Goal: Book appointment/travel/reservation

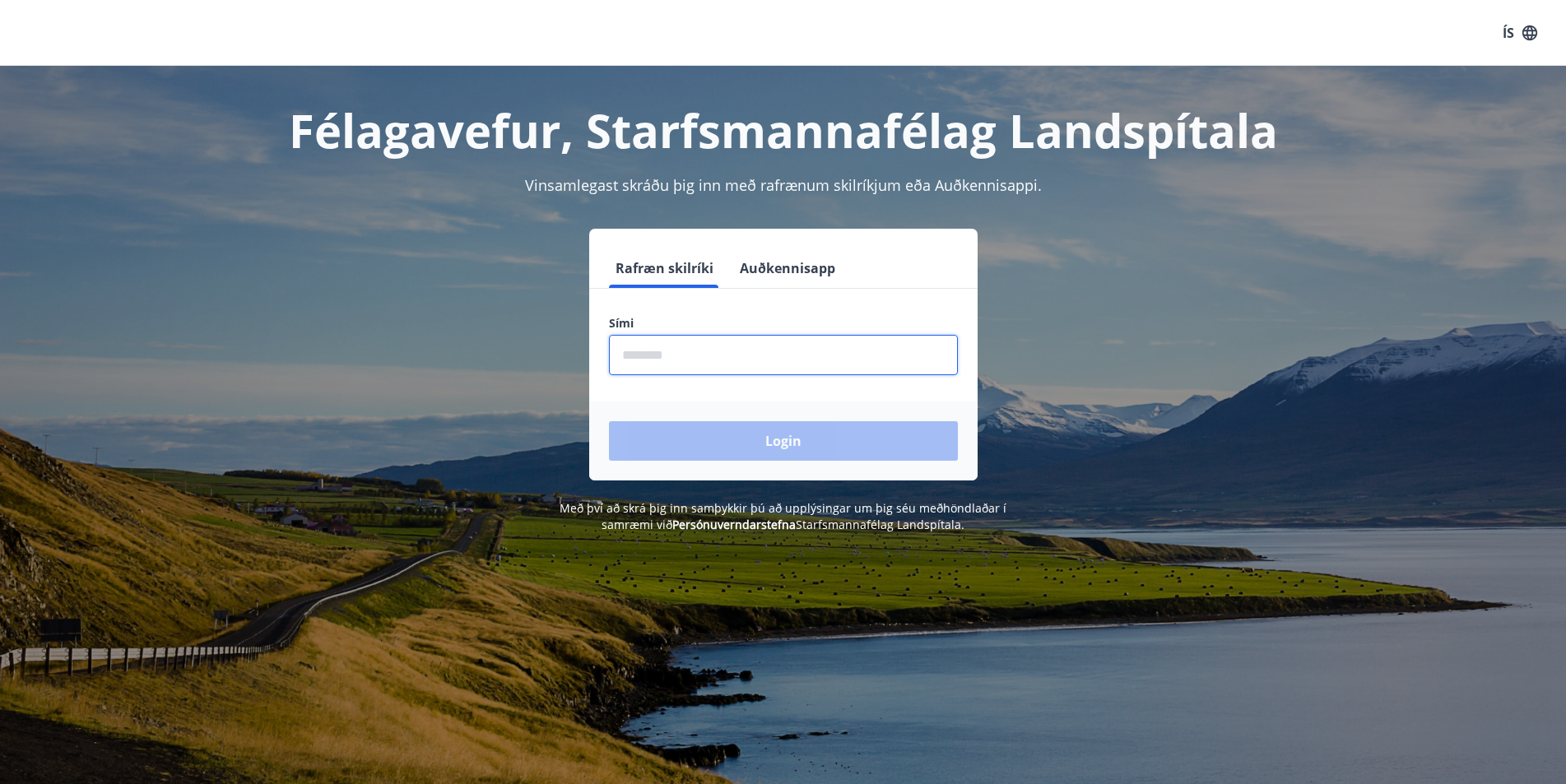
click at [639, 357] on input "phone" at bounding box center [783, 355] width 349 height 41
type input "********"
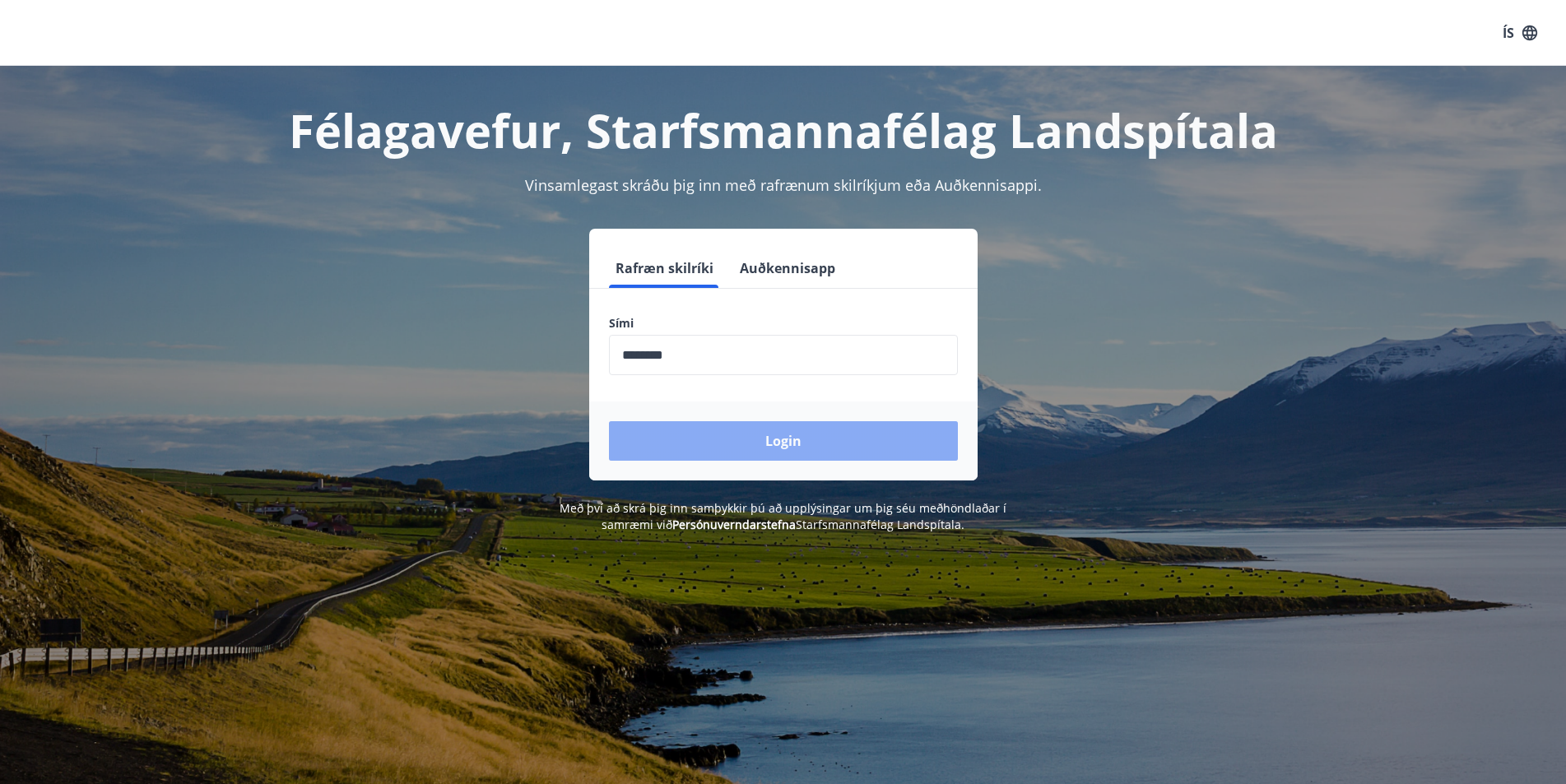
click at [783, 442] on button "Login" at bounding box center [783, 441] width 349 height 40
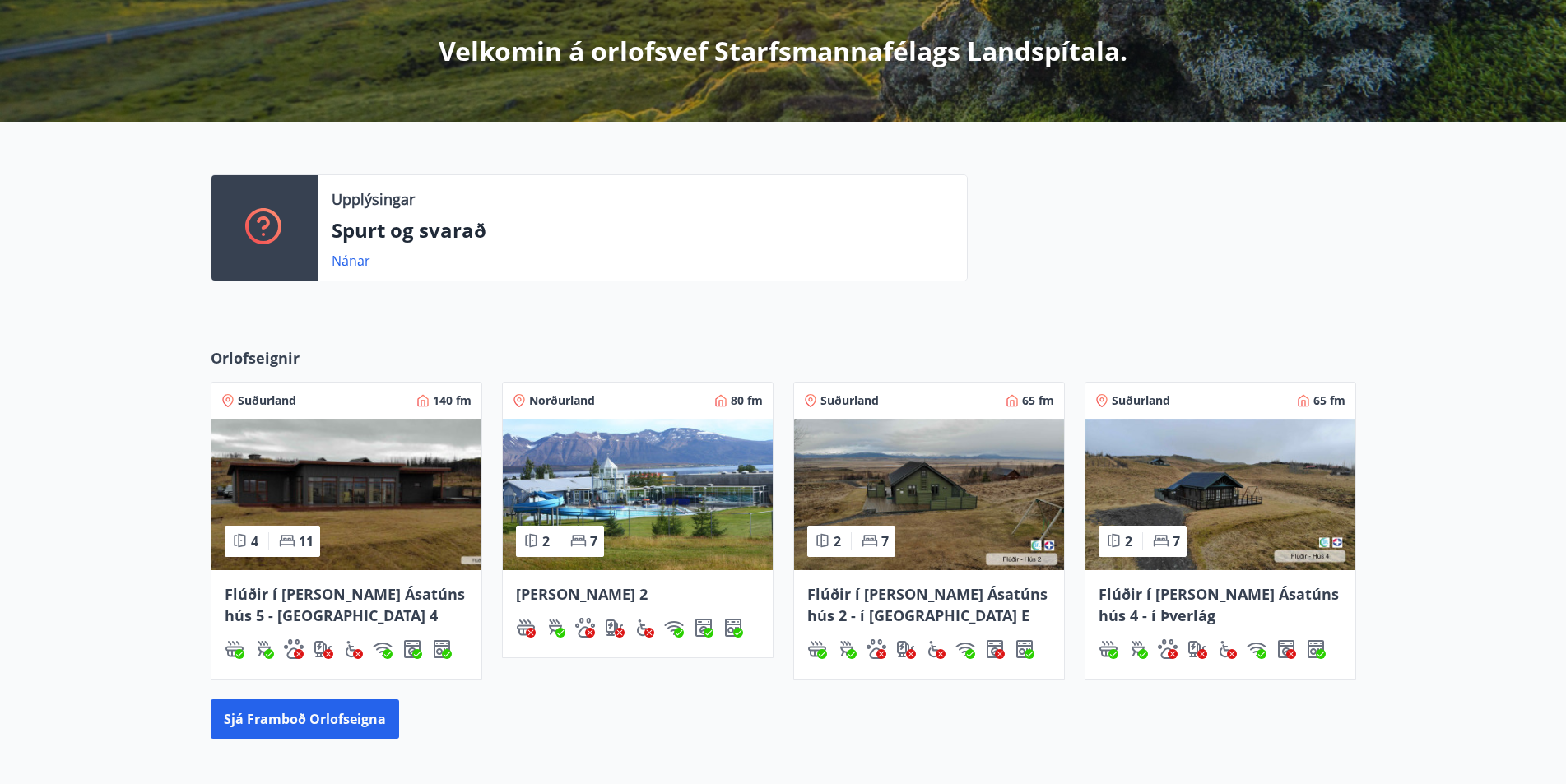
scroll to position [329, 0]
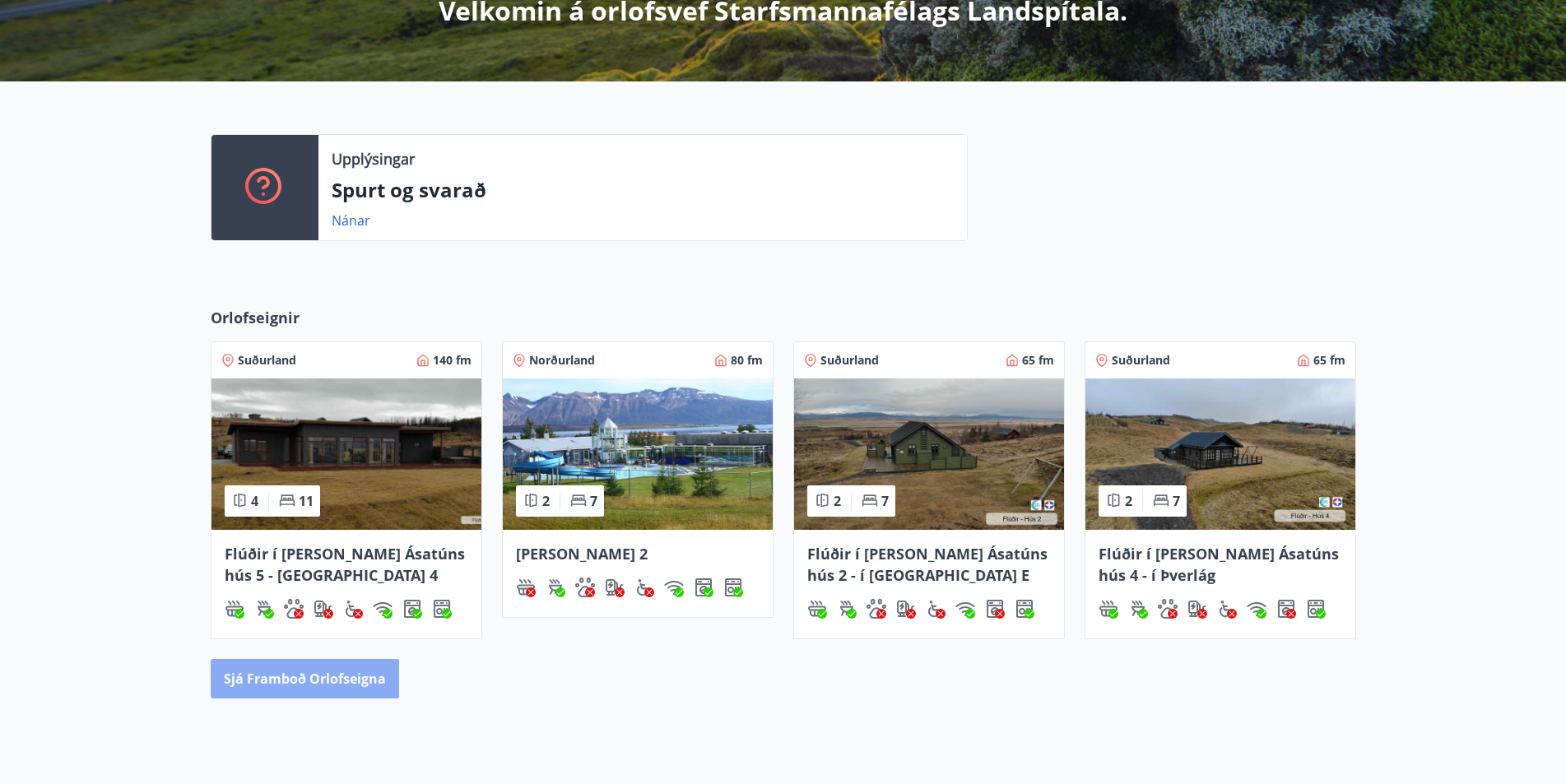
click at [314, 676] on button "Sjá framboð orlofseigna" at bounding box center [305, 679] width 188 height 40
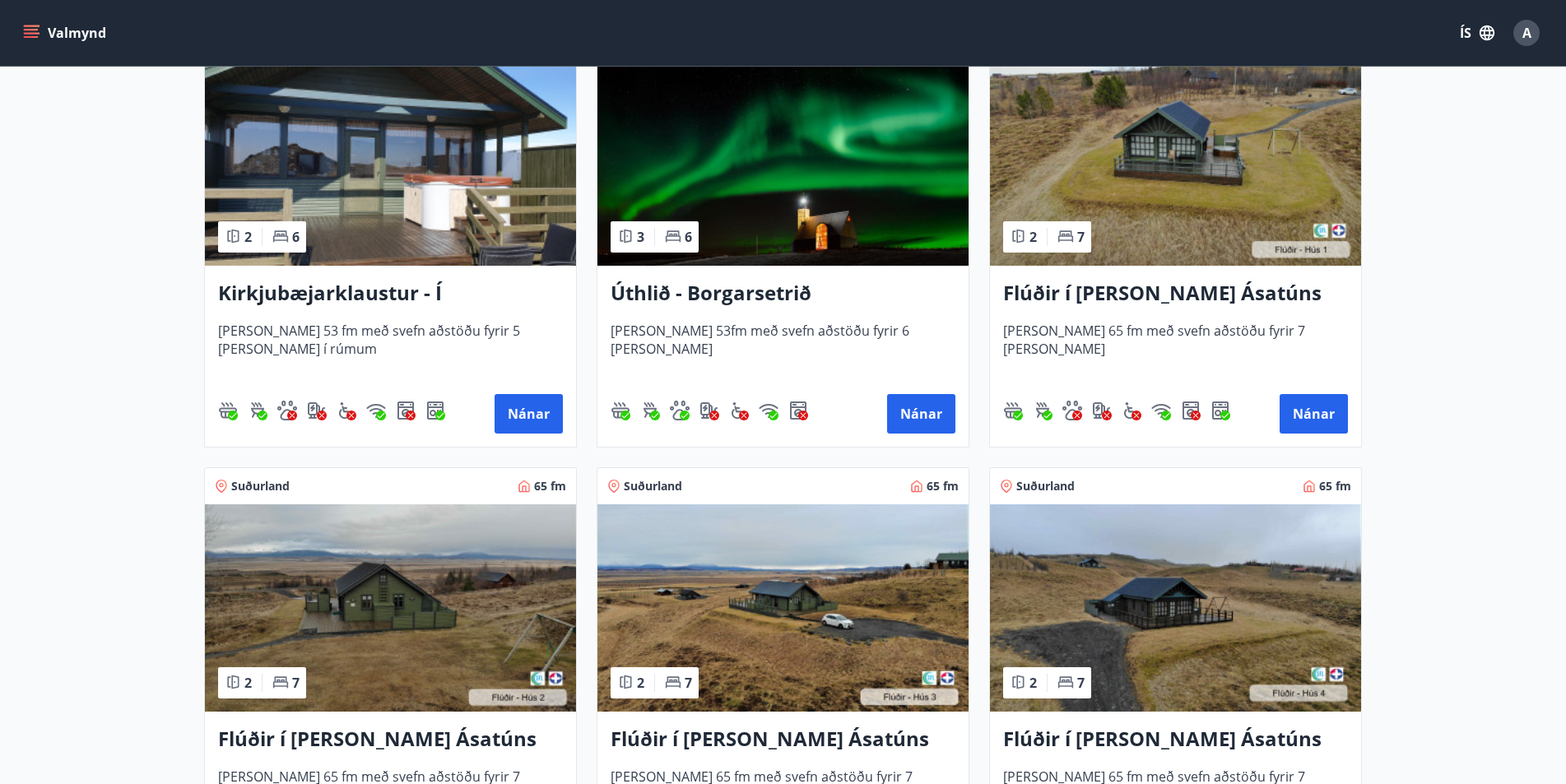
scroll to position [327, 0]
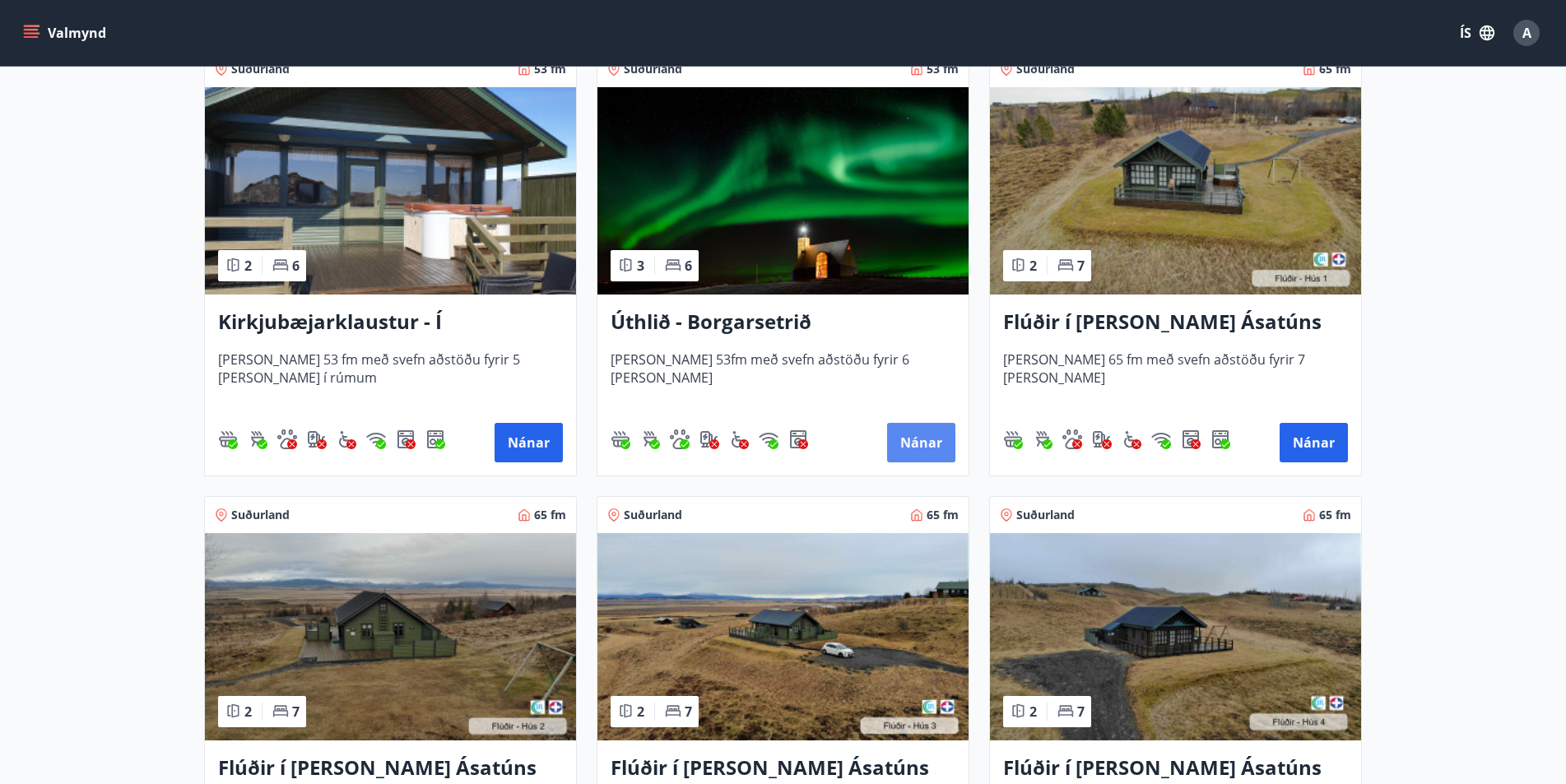
click at [931, 441] on button "Nánar" at bounding box center [921, 442] width 69 height 40
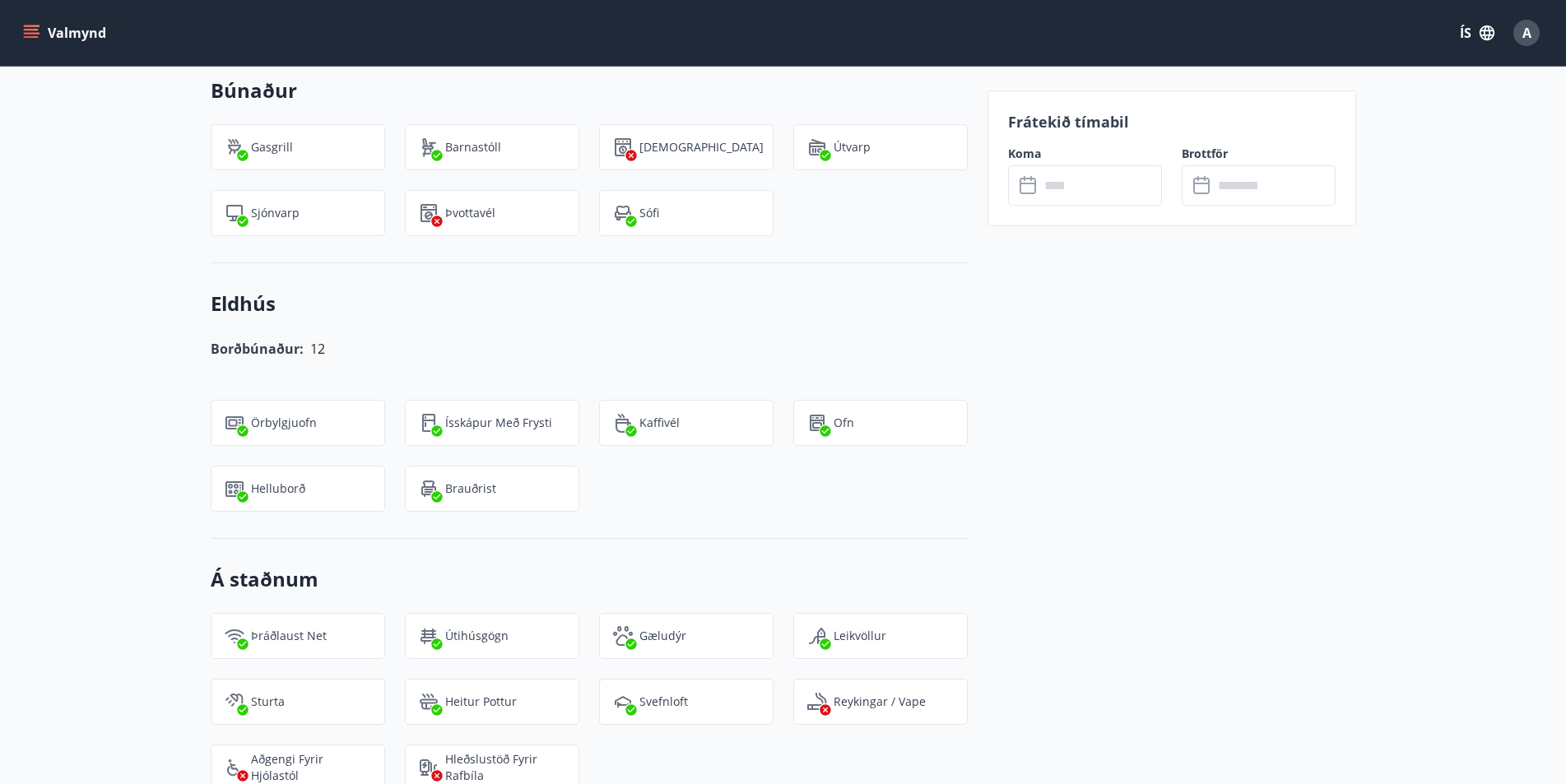
scroll to position [1234, 0]
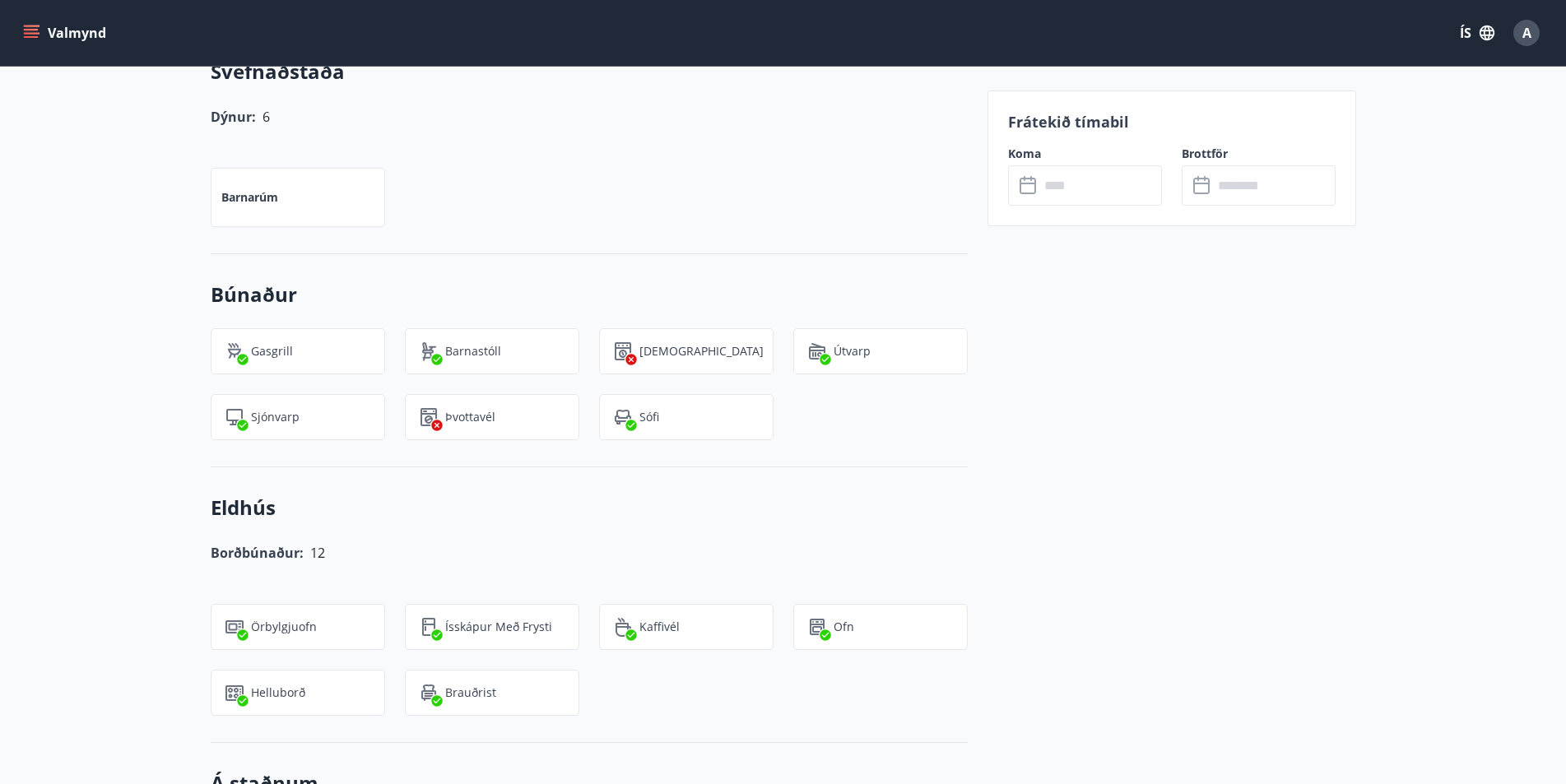
click at [1029, 185] on icon at bounding box center [1030, 186] width 20 height 20
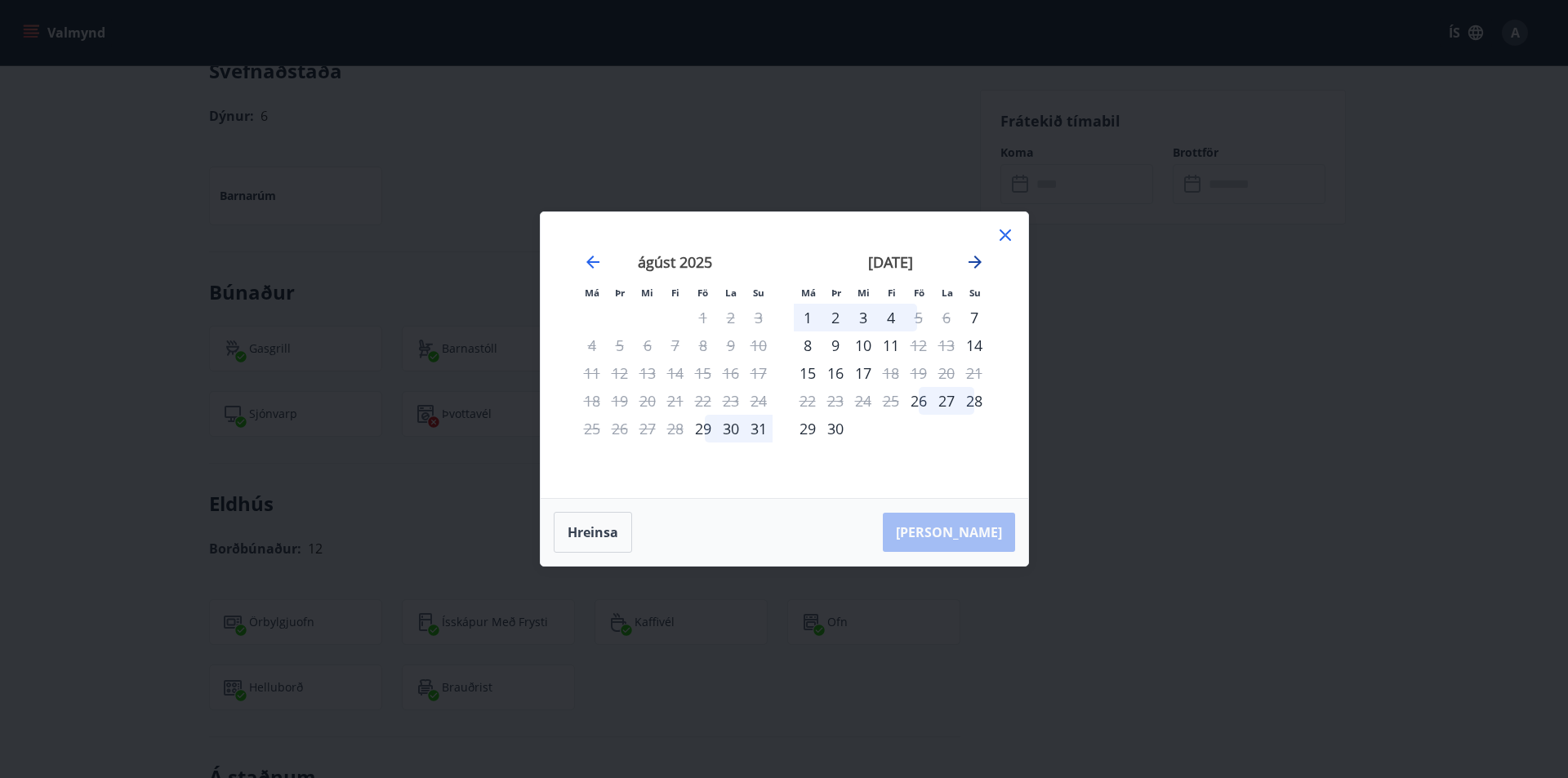
click at [977, 259] on icon "Move forward to switch to the next month." at bounding box center [975, 262] width 13 height 13
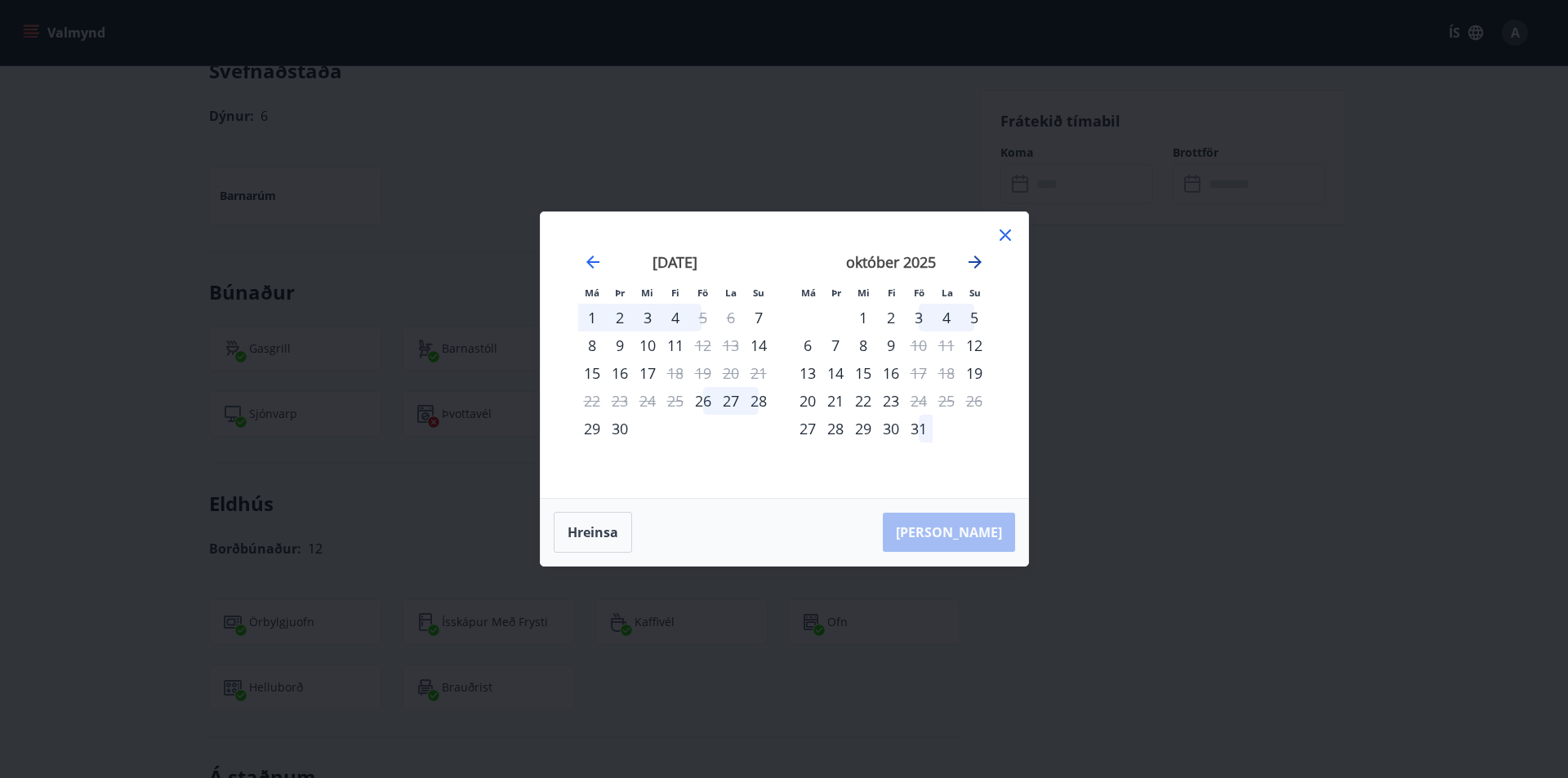
click at [971, 262] on icon "Move forward to switch to the next month." at bounding box center [975, 262] width 13 height 13
click at [1009, 233] on icon at bounding box center [1005, 235] width 20 height 20
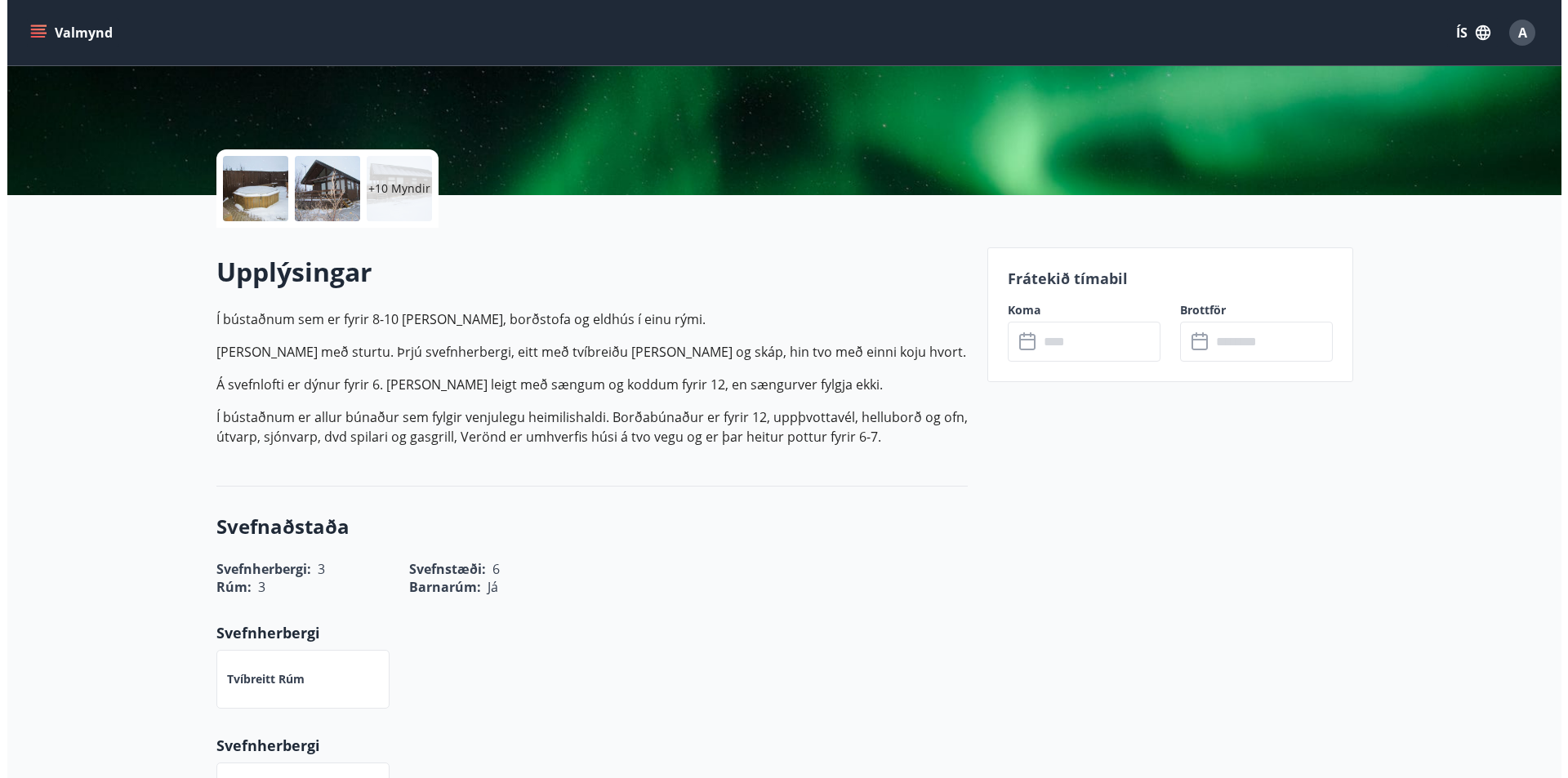
scroll to position [81, 0]
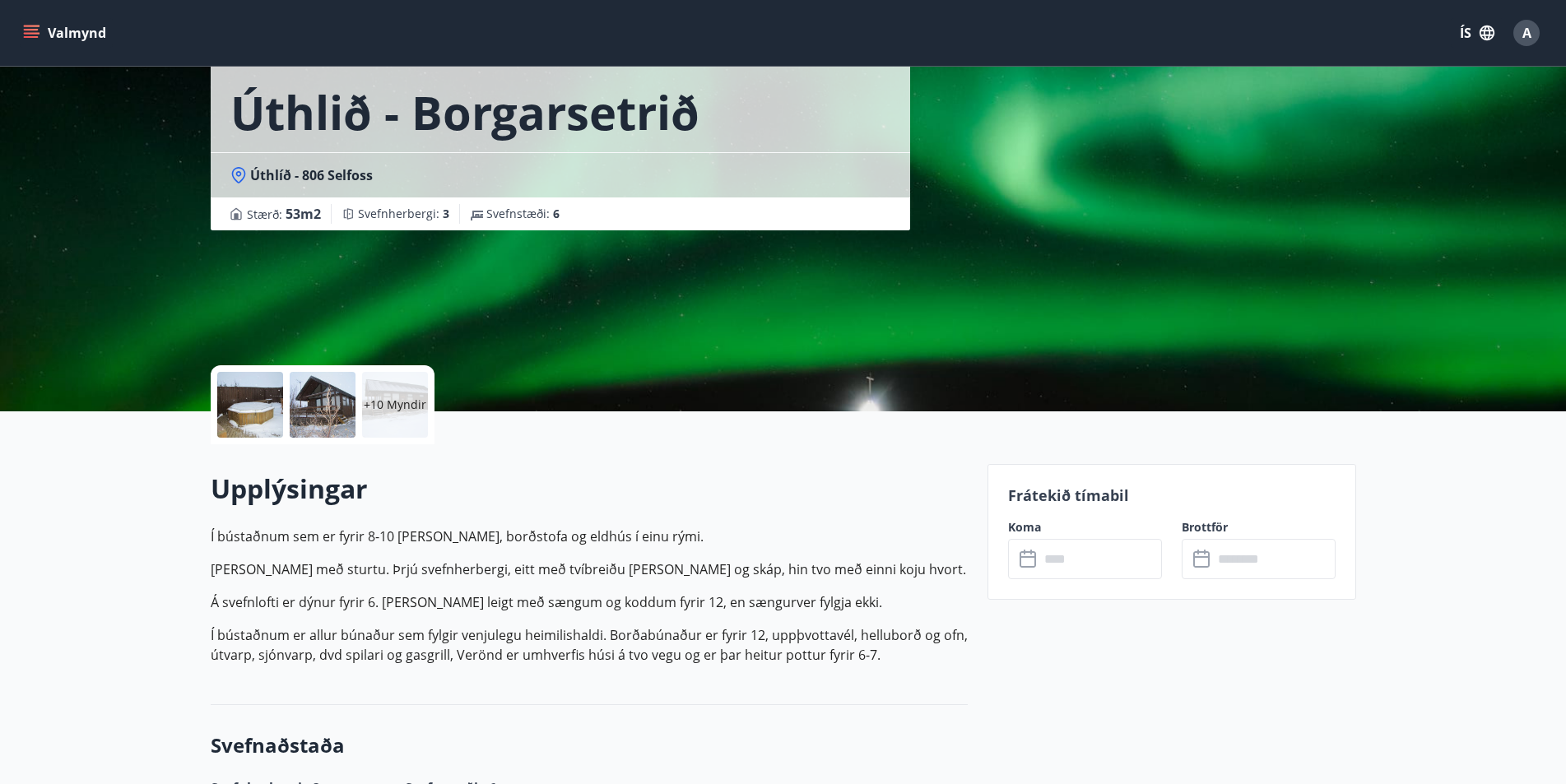
click at [386, 410] on p "+10 Myndir" at bounding box center [395, 405] width 62 height 16
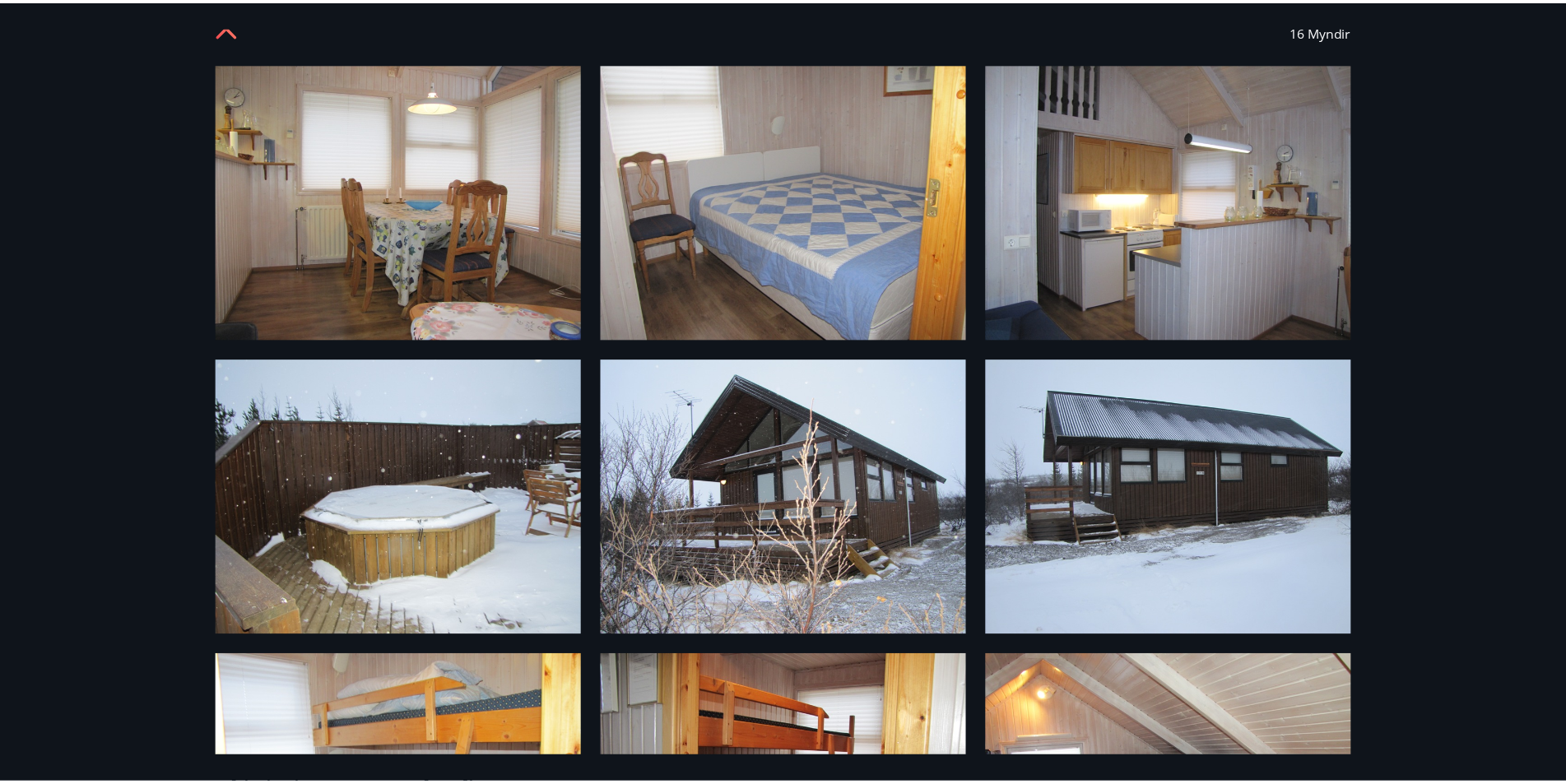
scroll to position [0, 0]
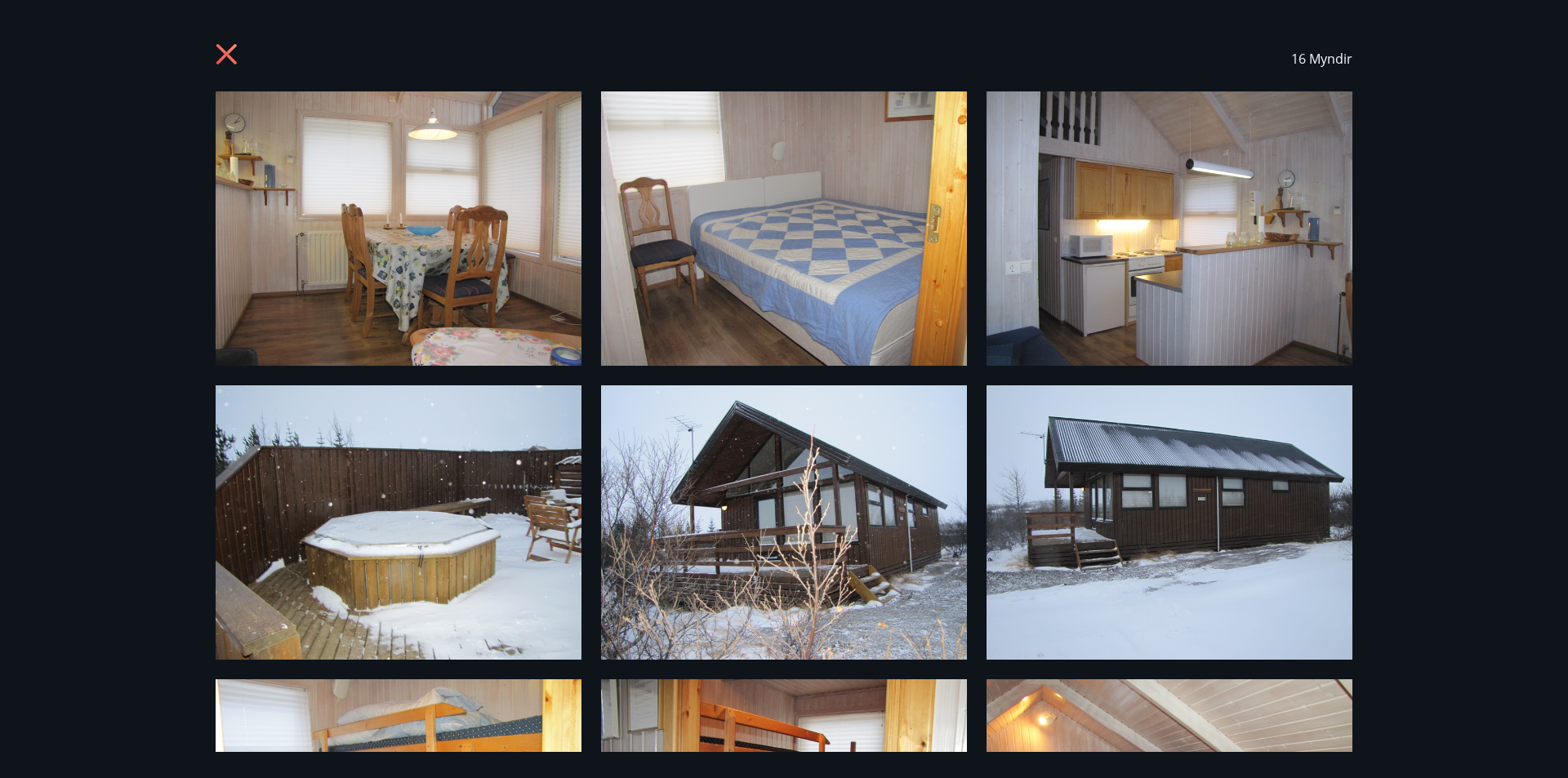
click at [226, 52] on icon at bounding box center [228, 55] width 26 height 26
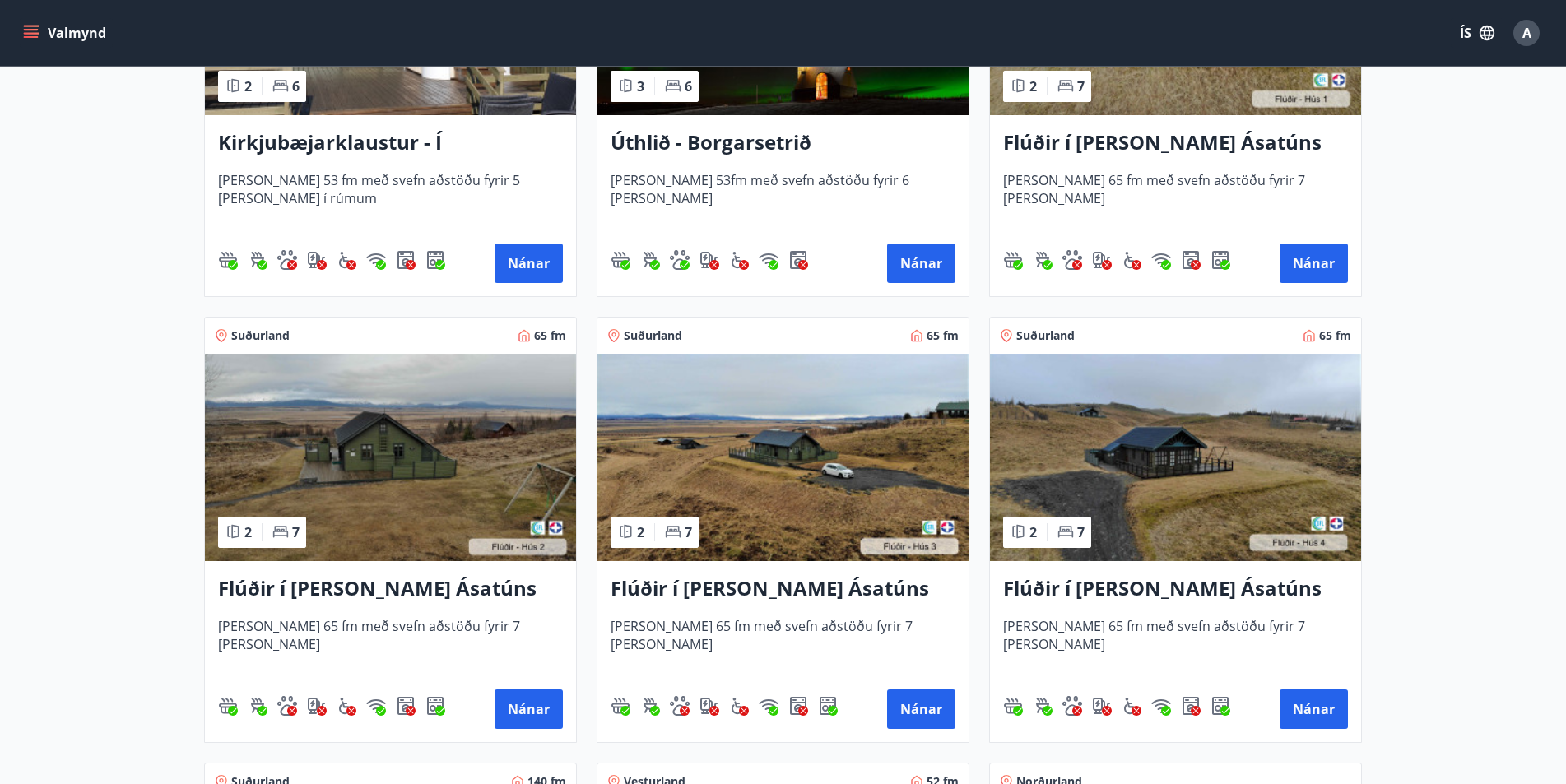
scroll to position [247, 0]
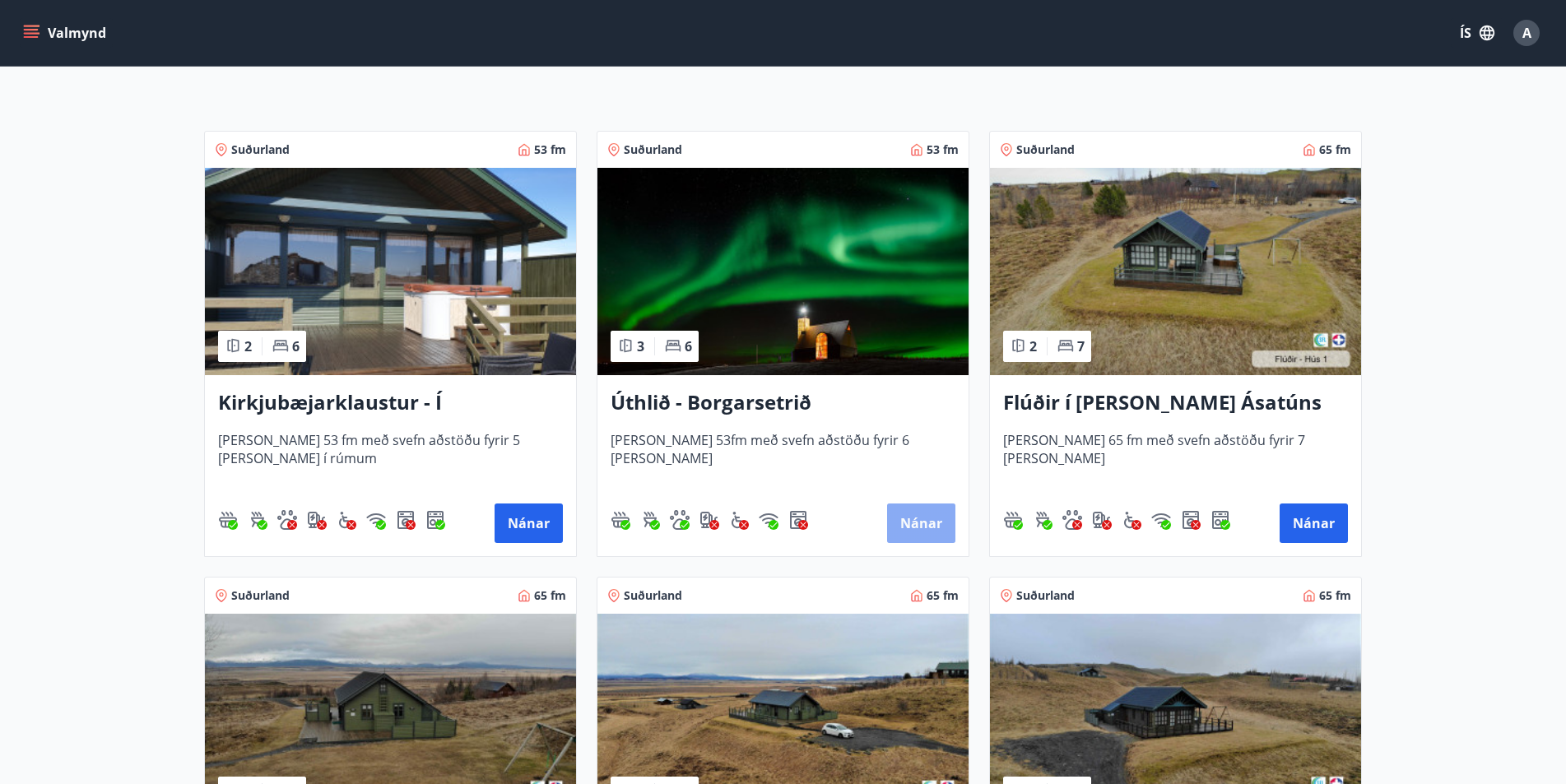
click at [914, 523] on button "Nánar" at bounding box center [921, 524] width 69 height 40
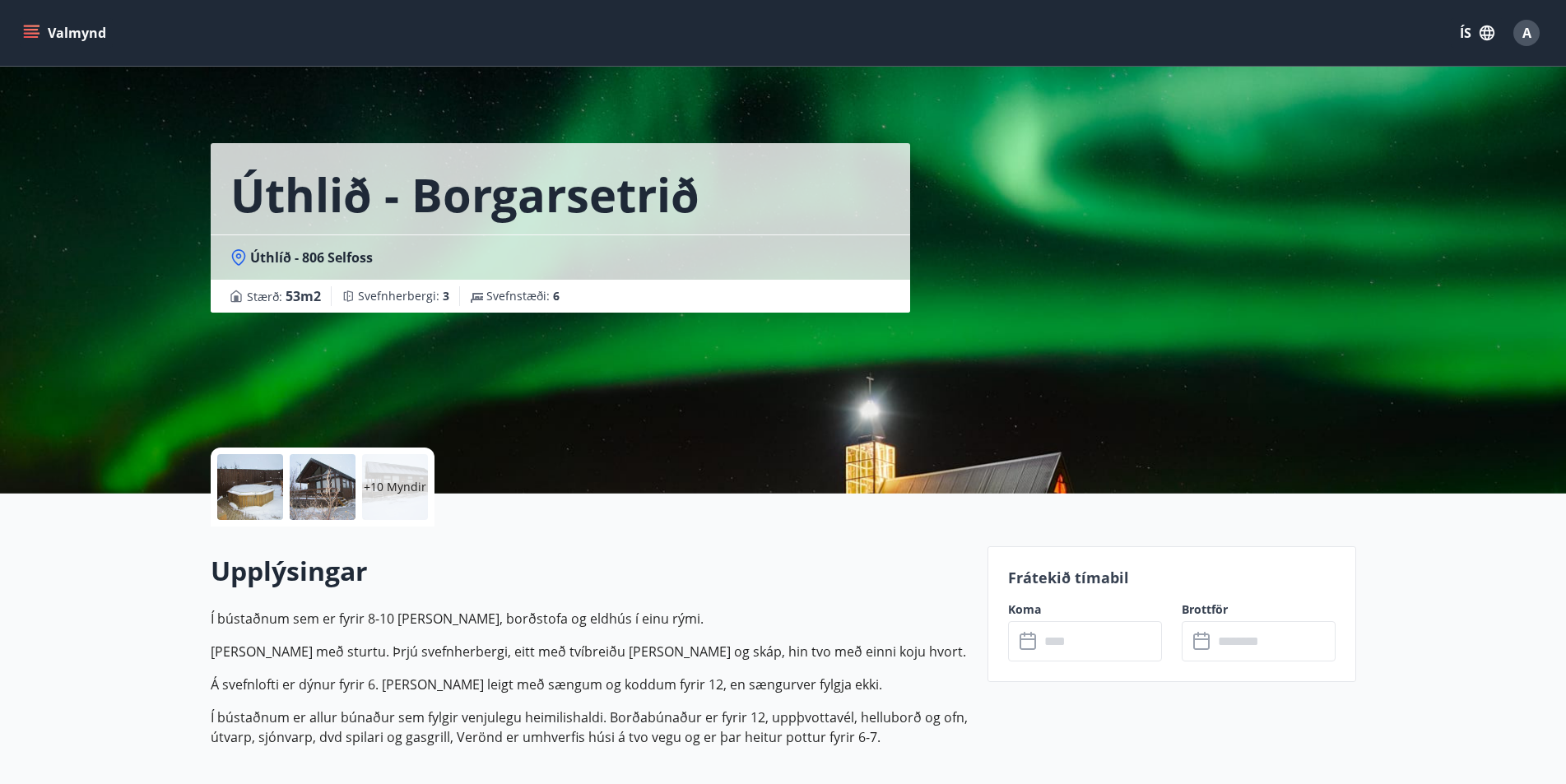
click at [1026, 643] on icon at bounding box center [1030, 642] width 20 height 20
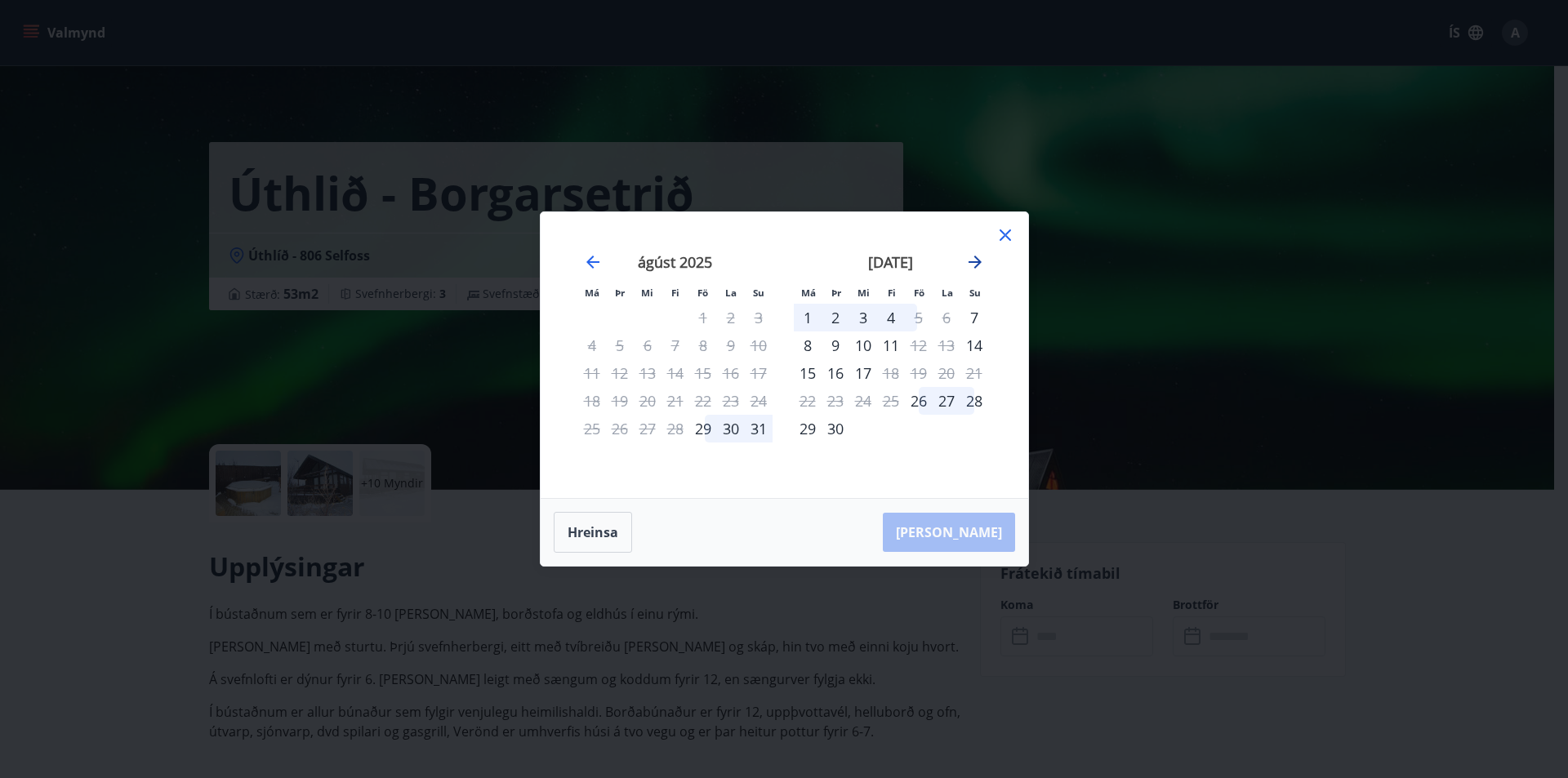
click at [971, 259] on icon "Move forward to switch to the next month." at bounding box center [975, 262] width 20 height 20
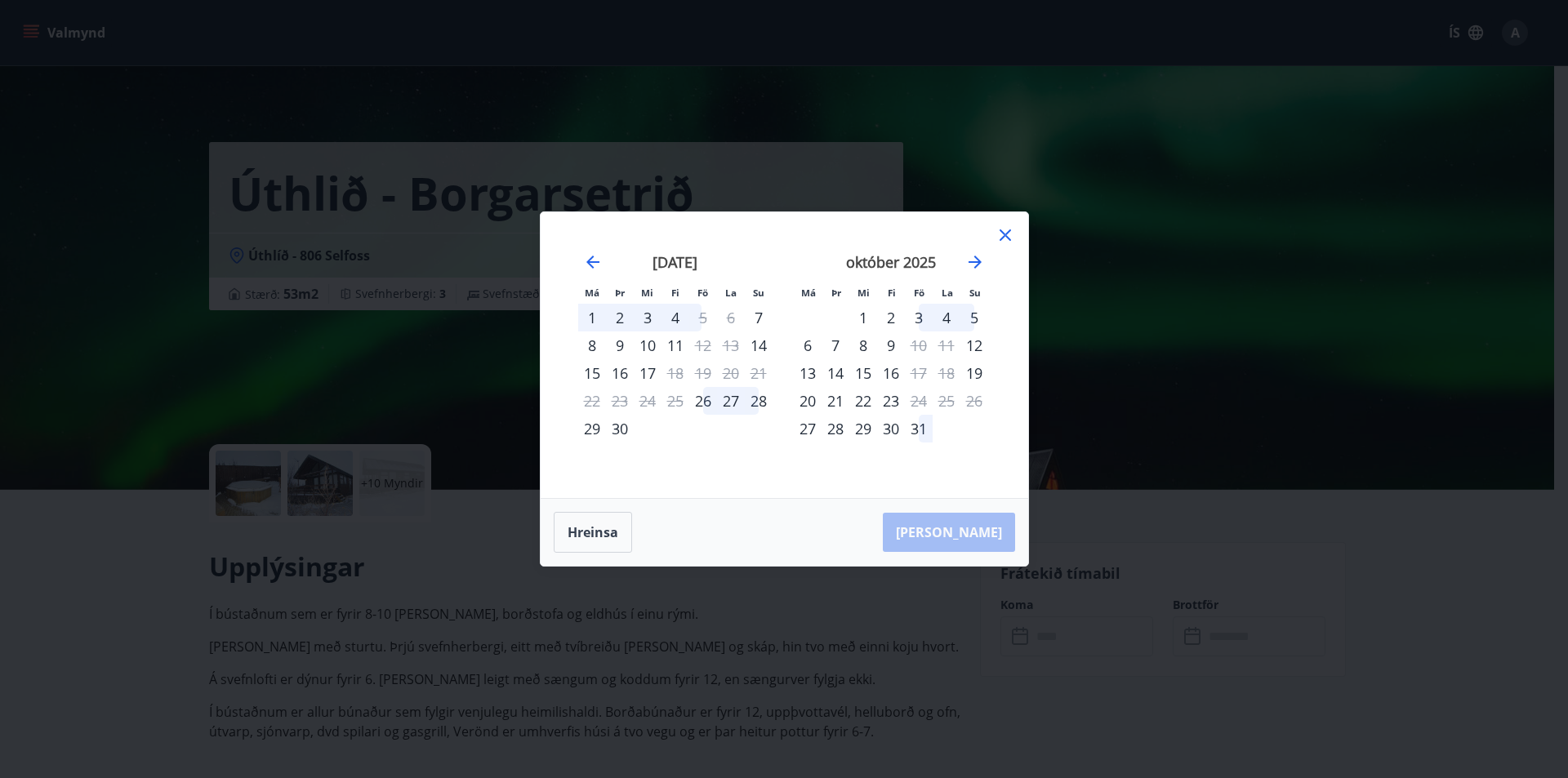
click at [893, 318] on div "2" at bounding box center [891, 317] width 28 height 28
click at [894, 315] on div "2" at bounding box center [891, 317] width 28 height 28
click at [887, 315] on div "2" at bounding box center [891, 317] width 28 height 28
click at [612, 533] on button "Hreinsa" at bounding box center [593, 532] width 79 height 41
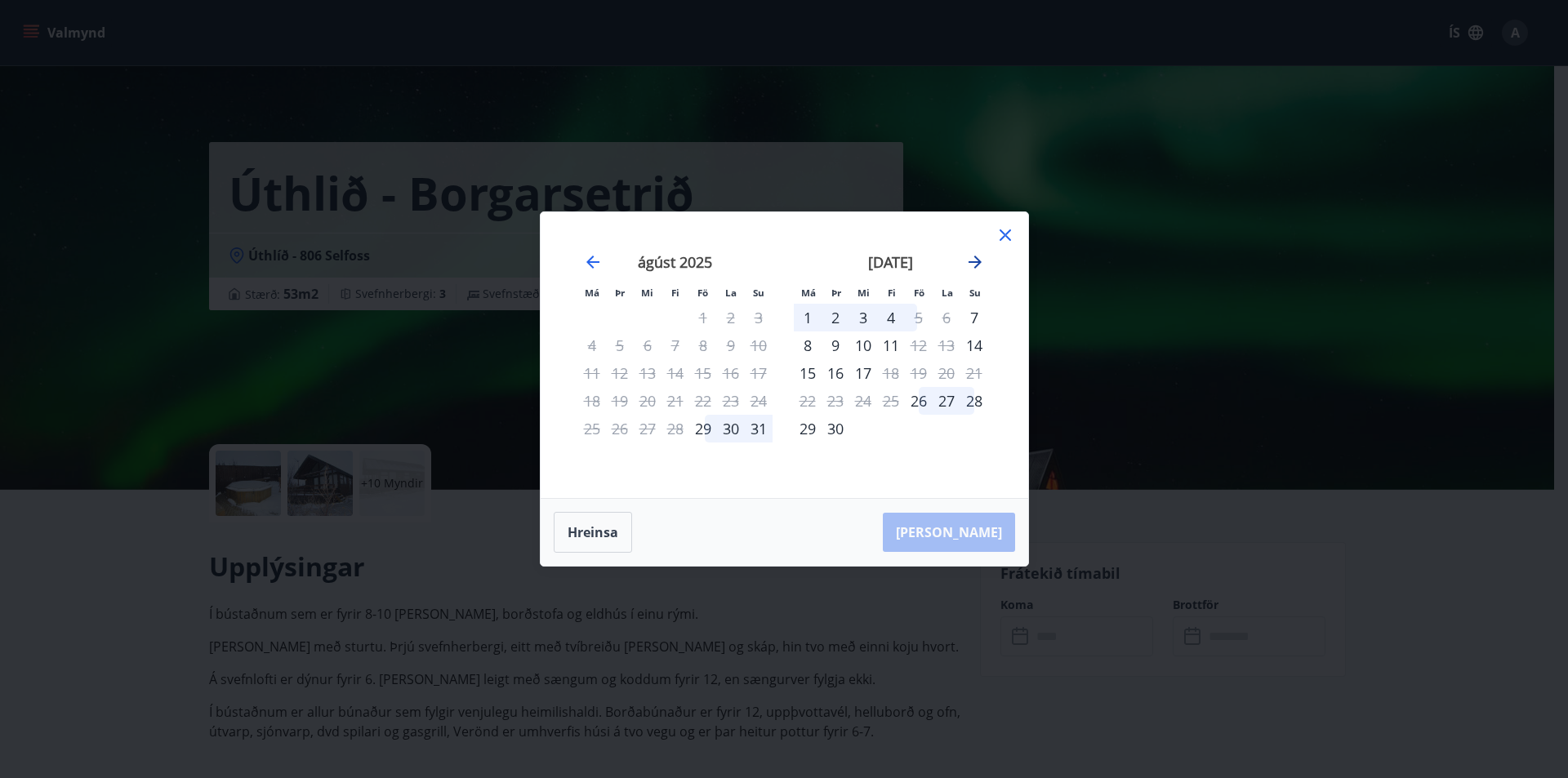
click at [969, 261] on icon "Move forward to switch to the next month." at bounding box center [975, 262] width 13 height 13
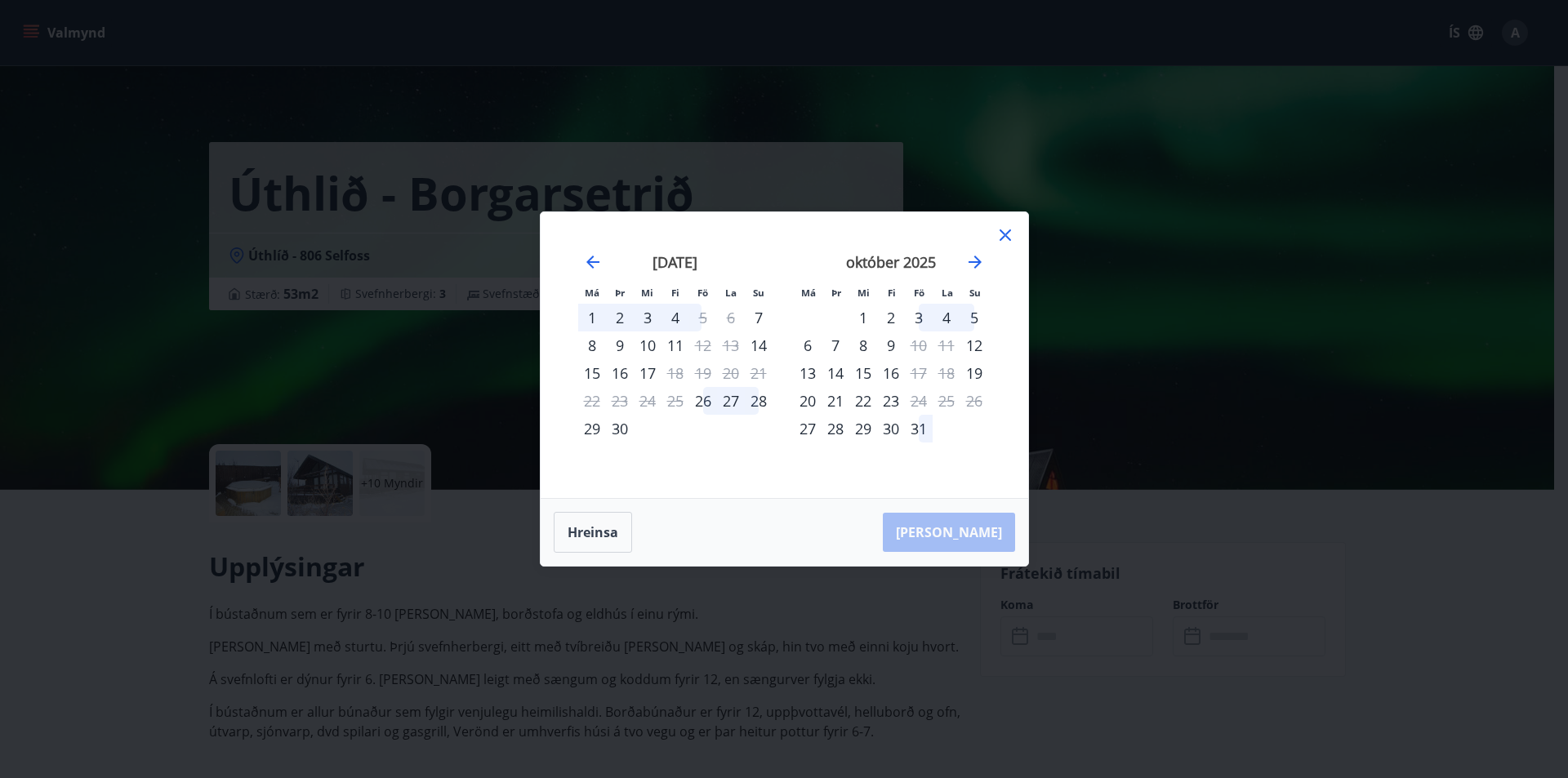
click at [892, 318] on div "2" at bounding box center [891, 317] width 28 height 28
click at [967, 315] on div "5" at bounding box center [974, 317] width 28 height 28
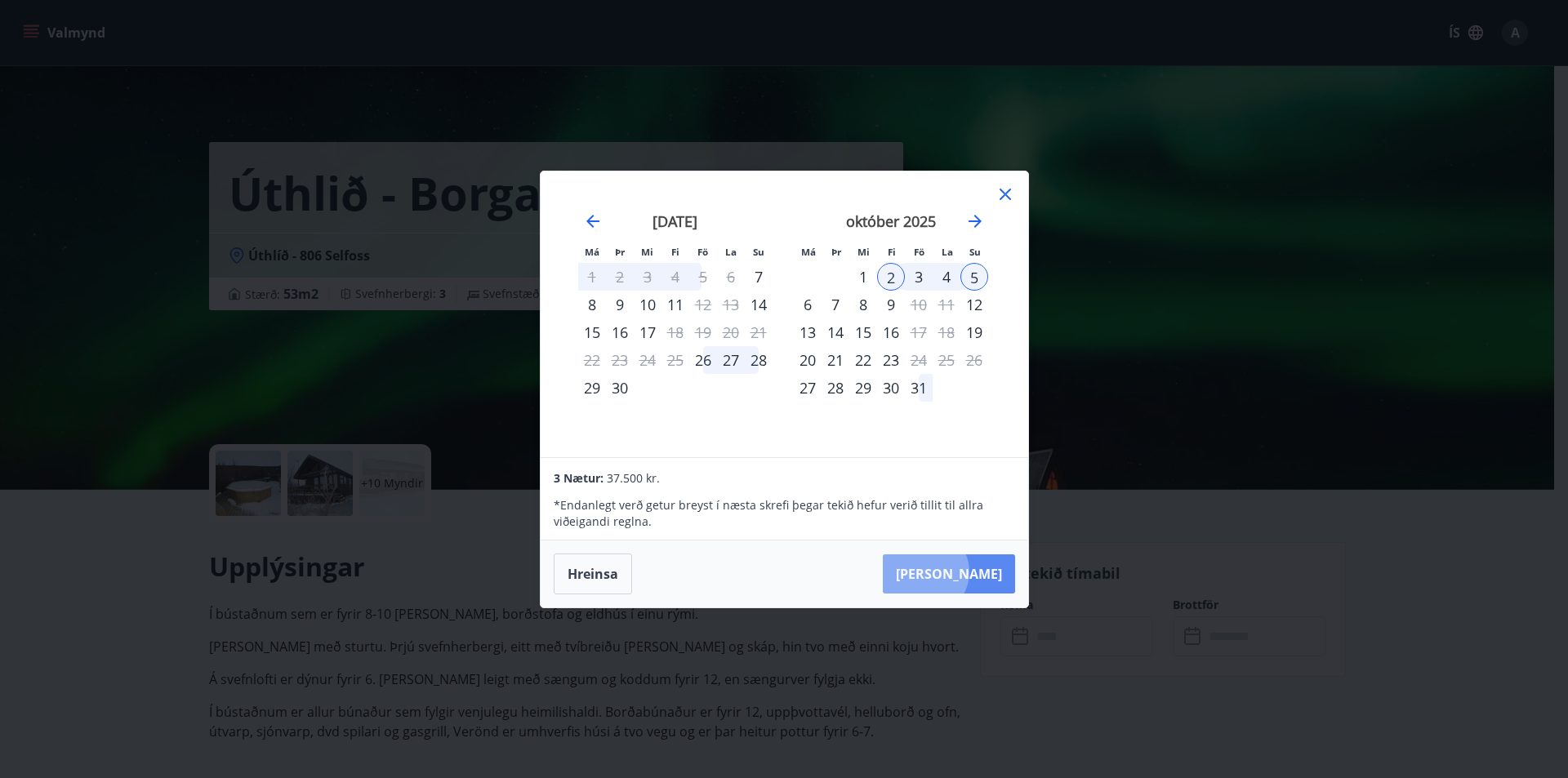
click at [974, 571] on button "[PERSON_NAME]" at bounding box center [949, 574] width 132 height 39
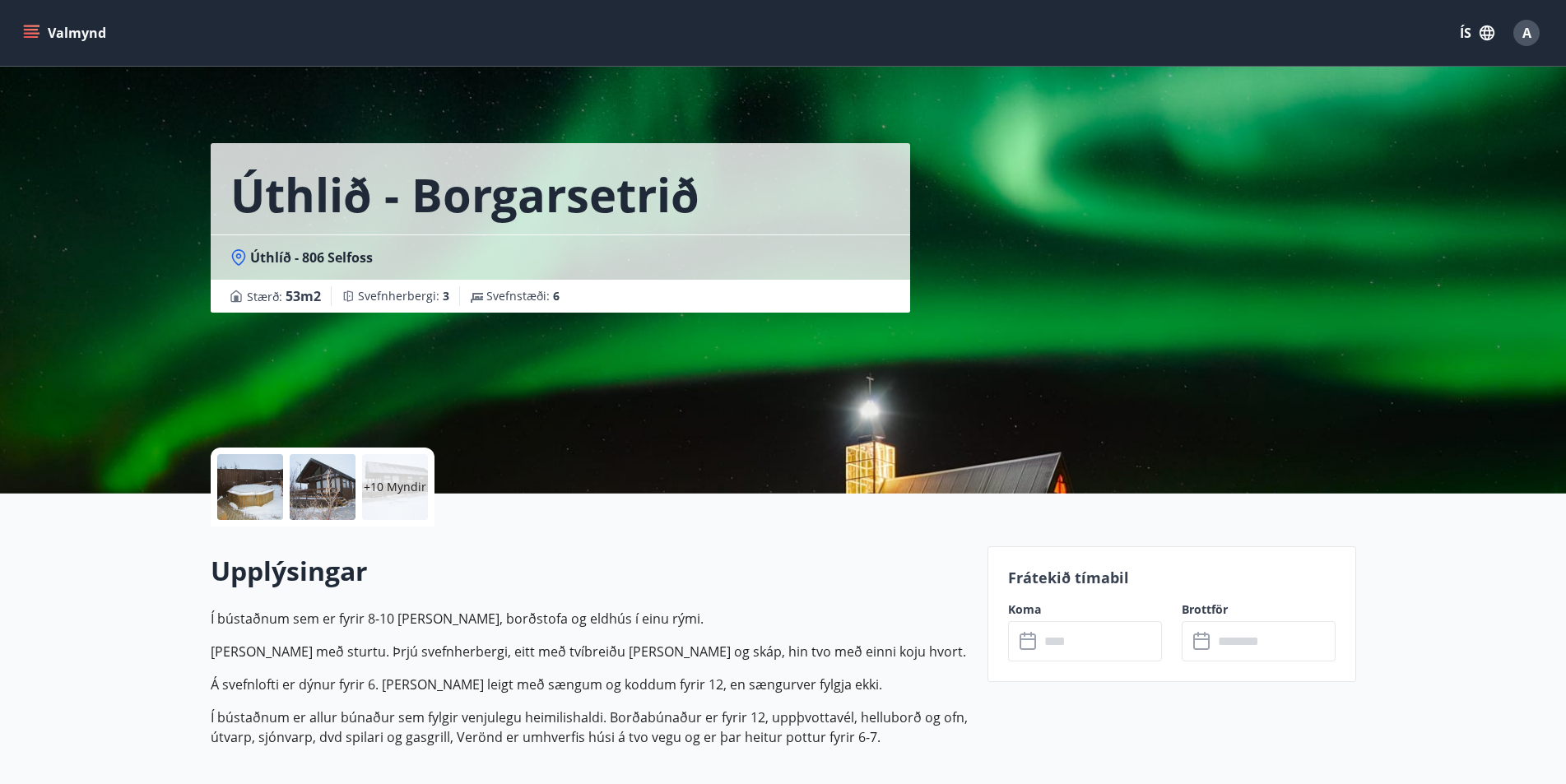
type input "******"
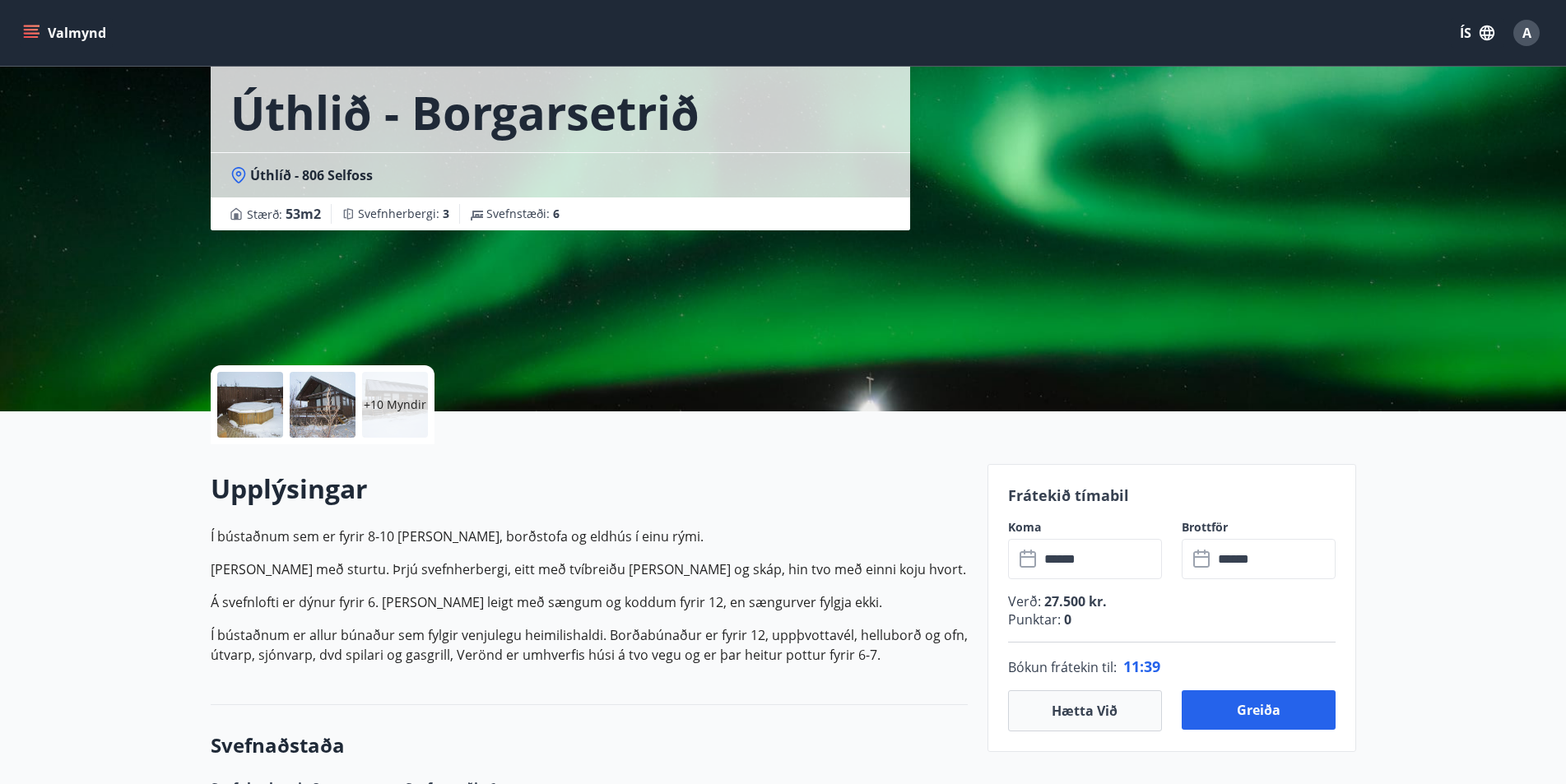
click at [1200, 559] on icon at bounding box center [1204, 560] width 20 height 20
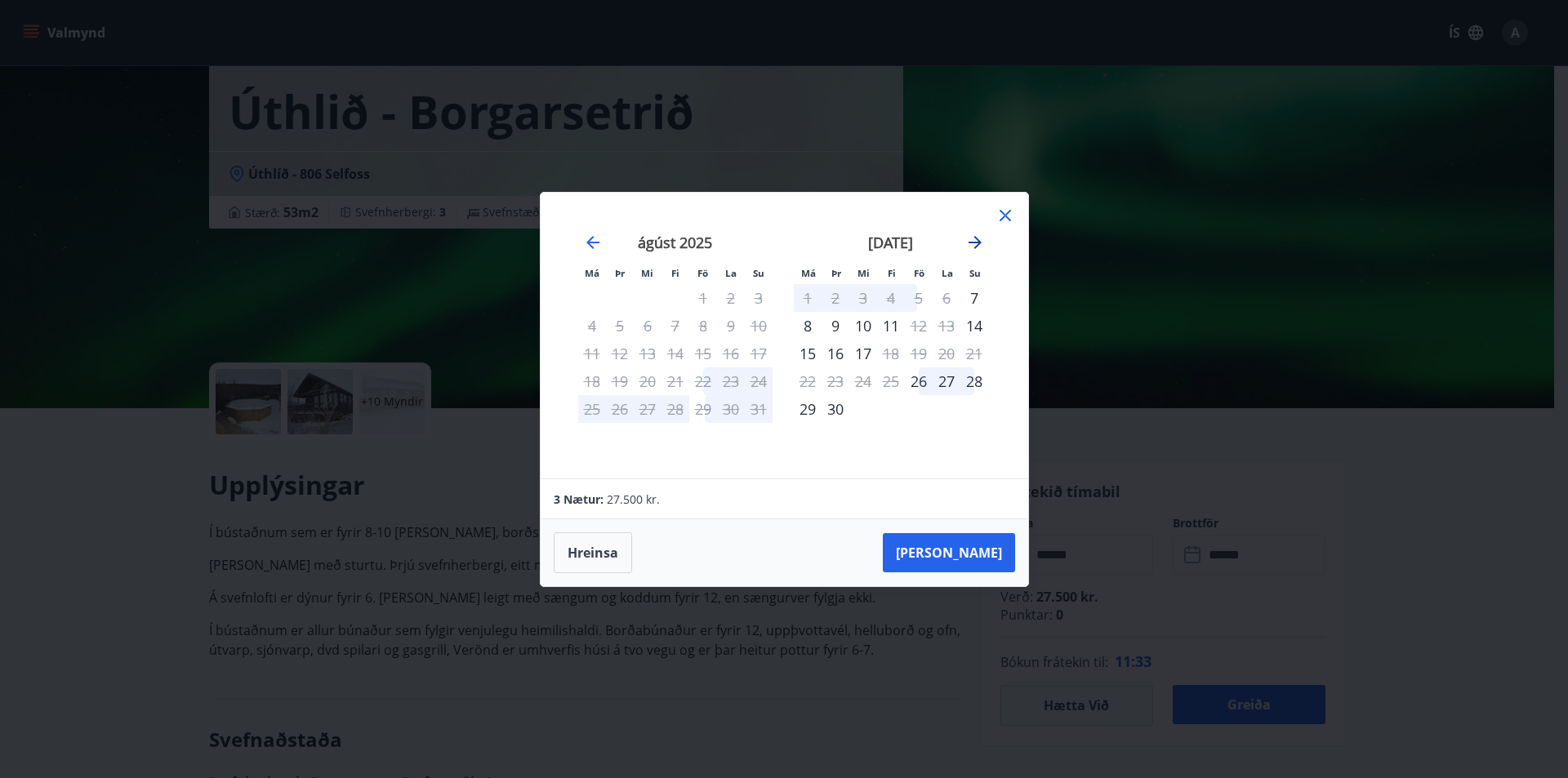
click at [976, 237] on icon "Move forward to switch to the next month." at bounding box center [975, 242] width 13 height 13
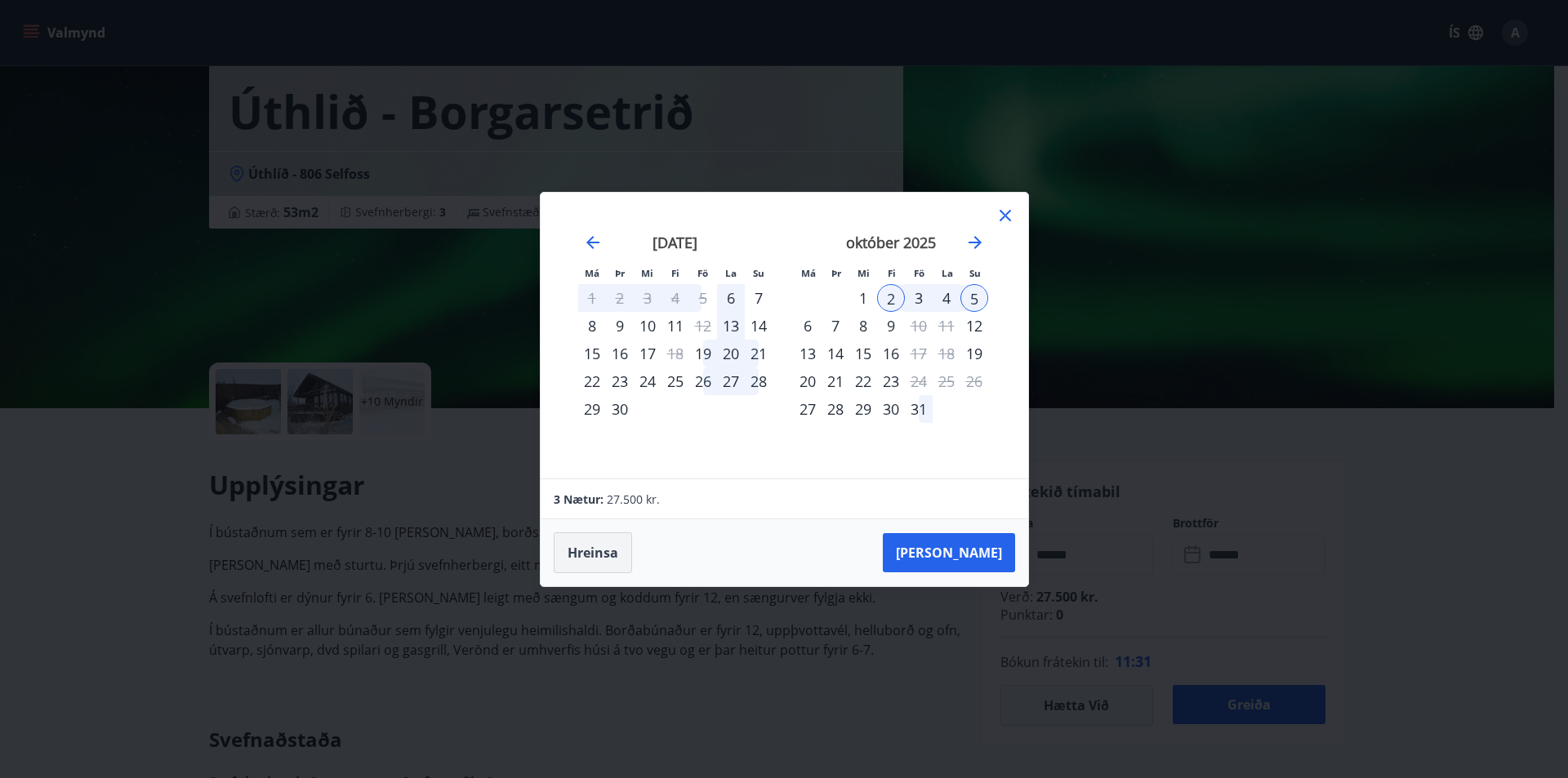
click at [622, 554] on button "Hreinsa" at bounding box center [593, 553] width 79 height 41
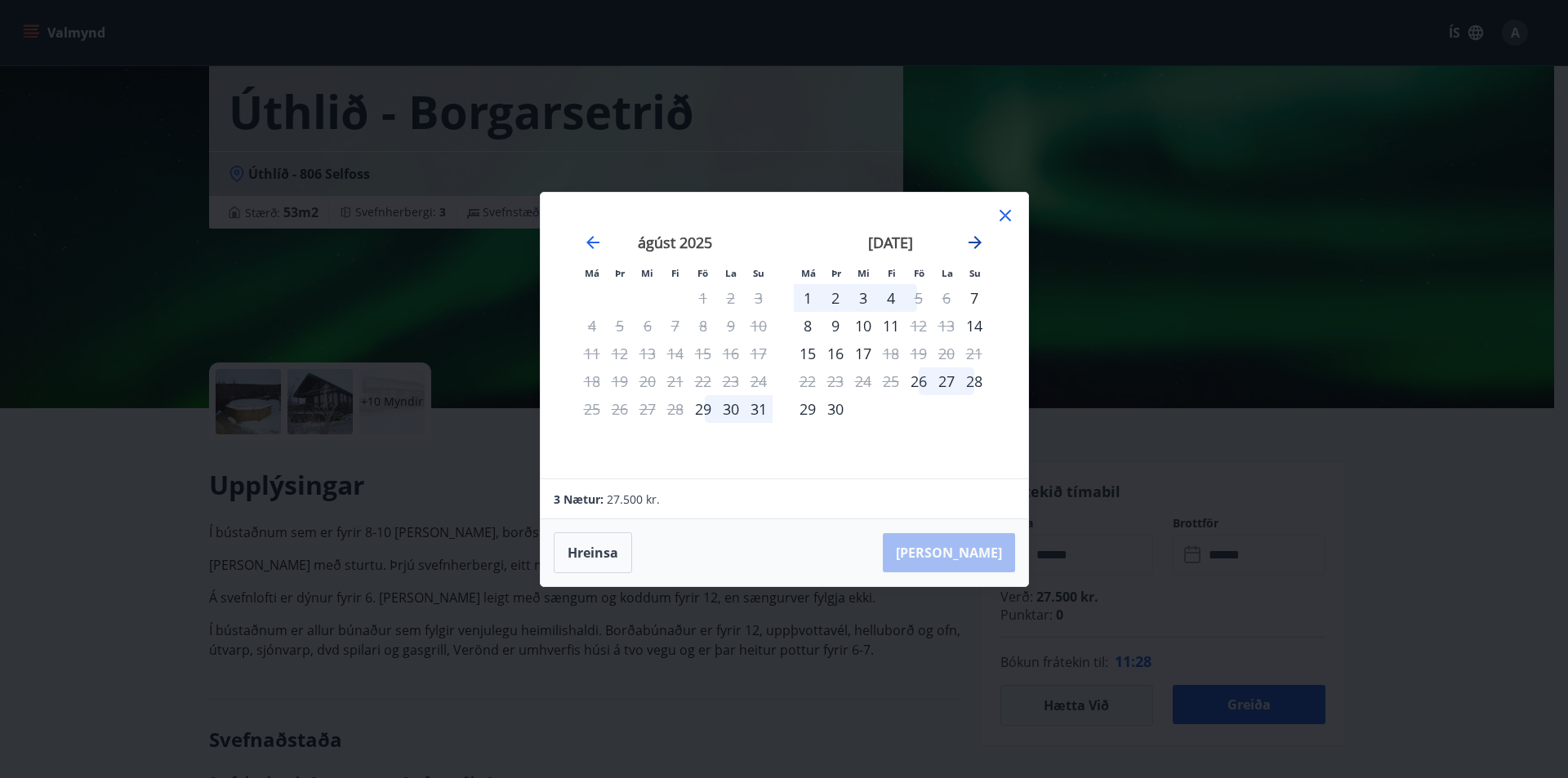
click at [980, 238] on icon "Move forward to switch to the next month." at bounding box center [975, 242] width 20 height 20
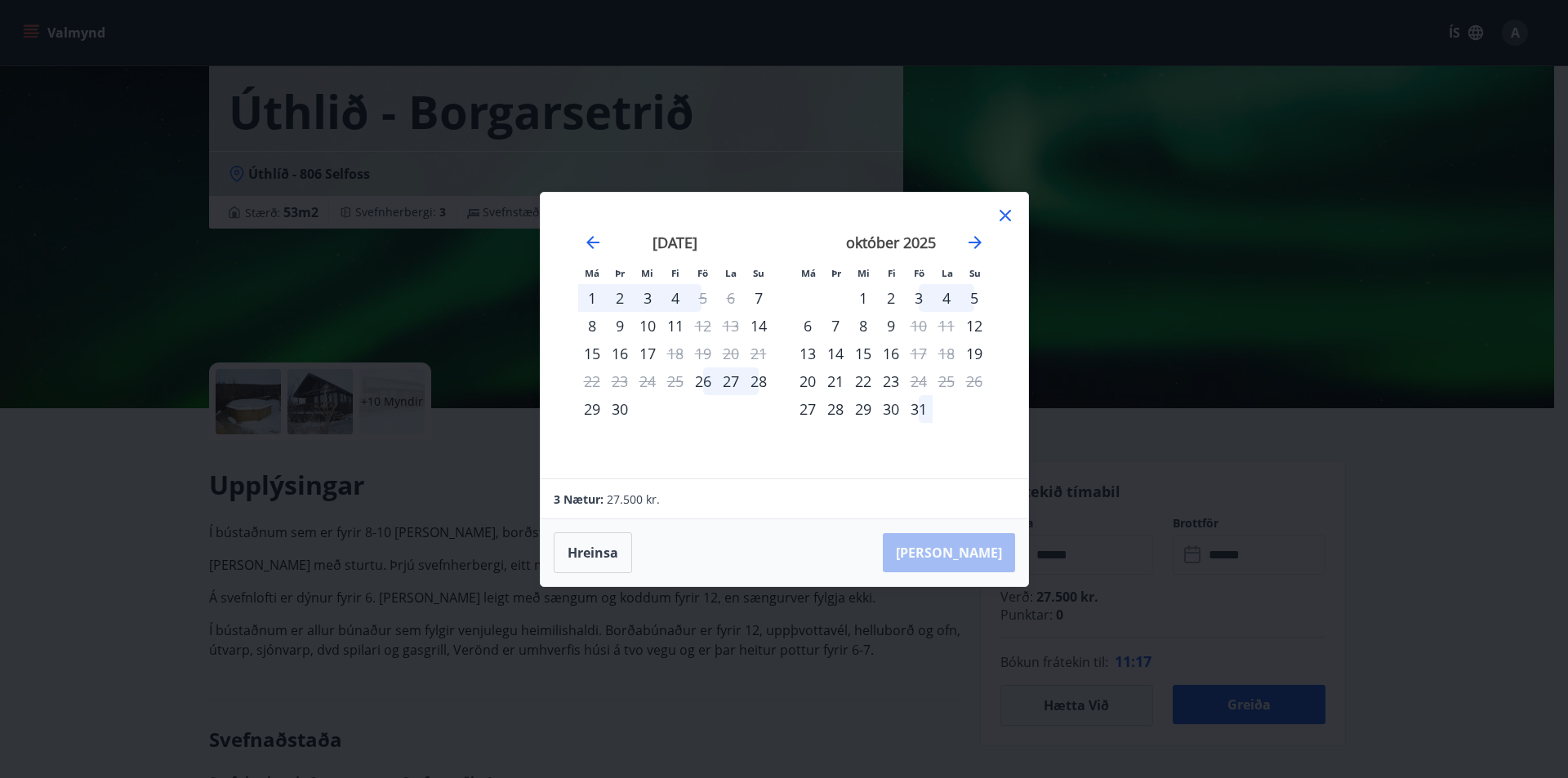
click at [894, 298] on div "2" at bounding box center [891, 298] width 28 height 28
click at [804, 323] on div "6" at bounding box center [807, 326] width 28 height 28
click at [971, 558] on button "[PERSON_NAME]" at bounding box center [949, 553] width 132 height 39
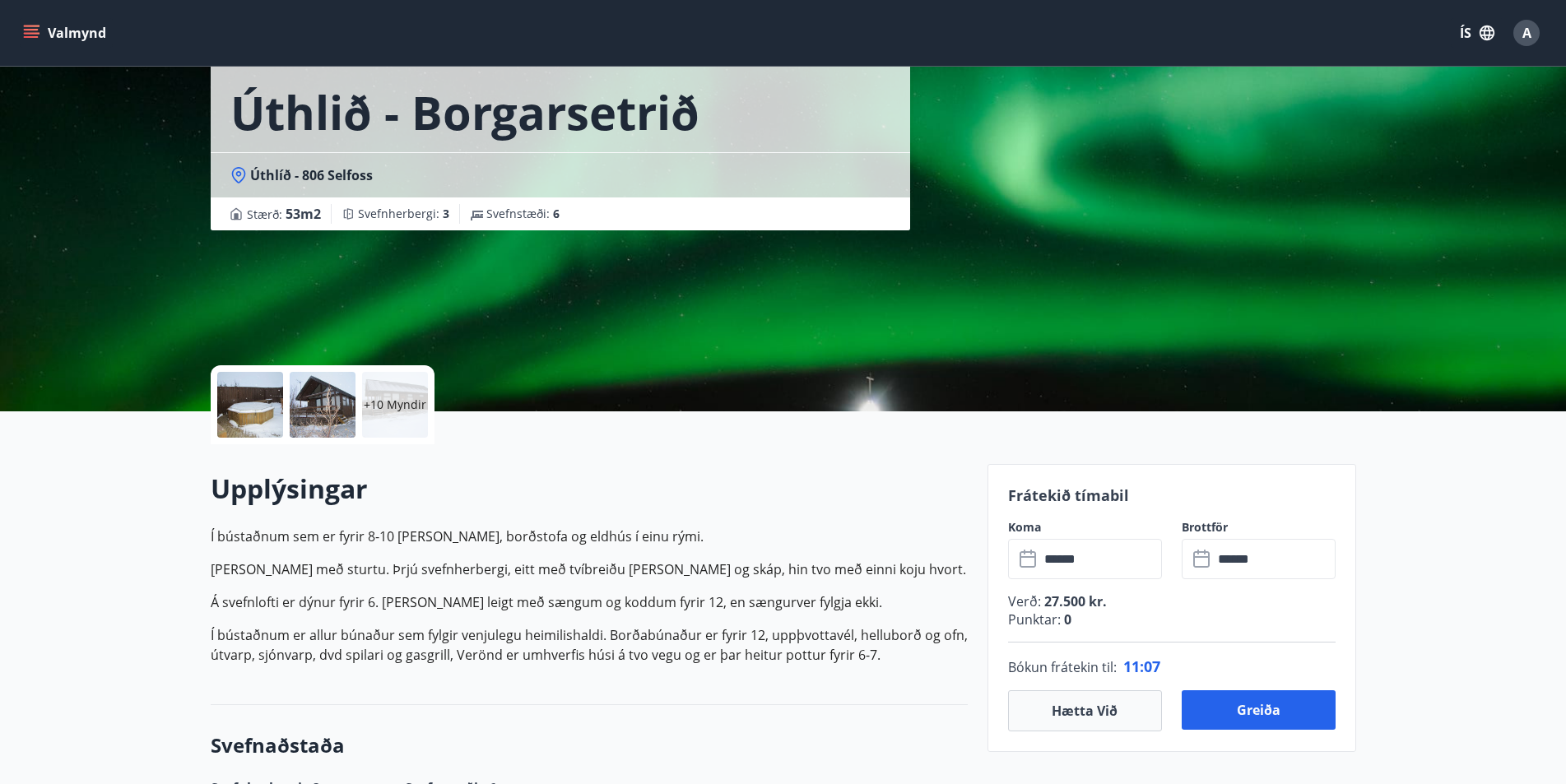
type input "******"
click at [1266, 710] on button "Greiða" at bounding box center [1259, 710] width 154 height 40
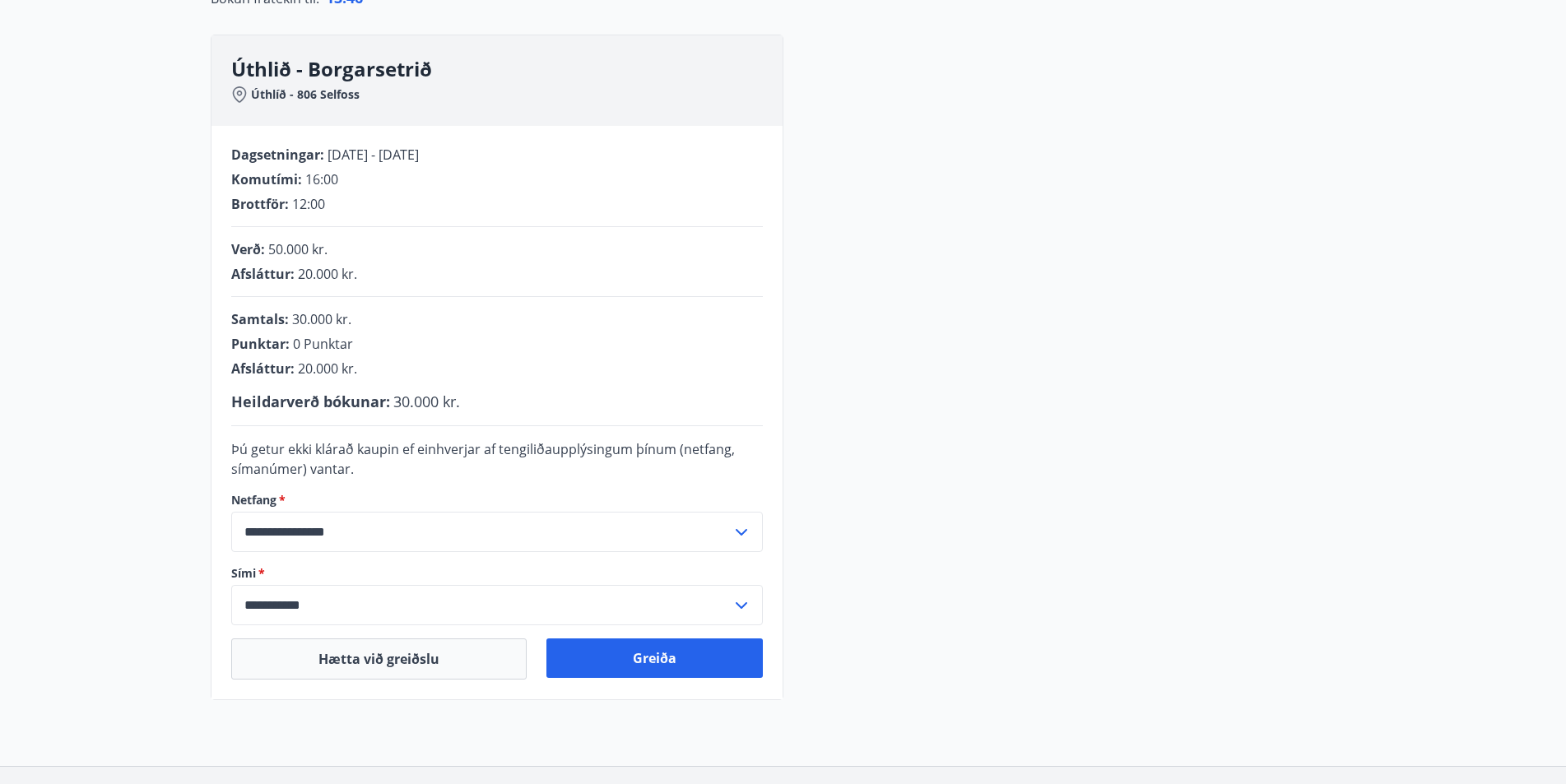
scroll to position [247, 0]
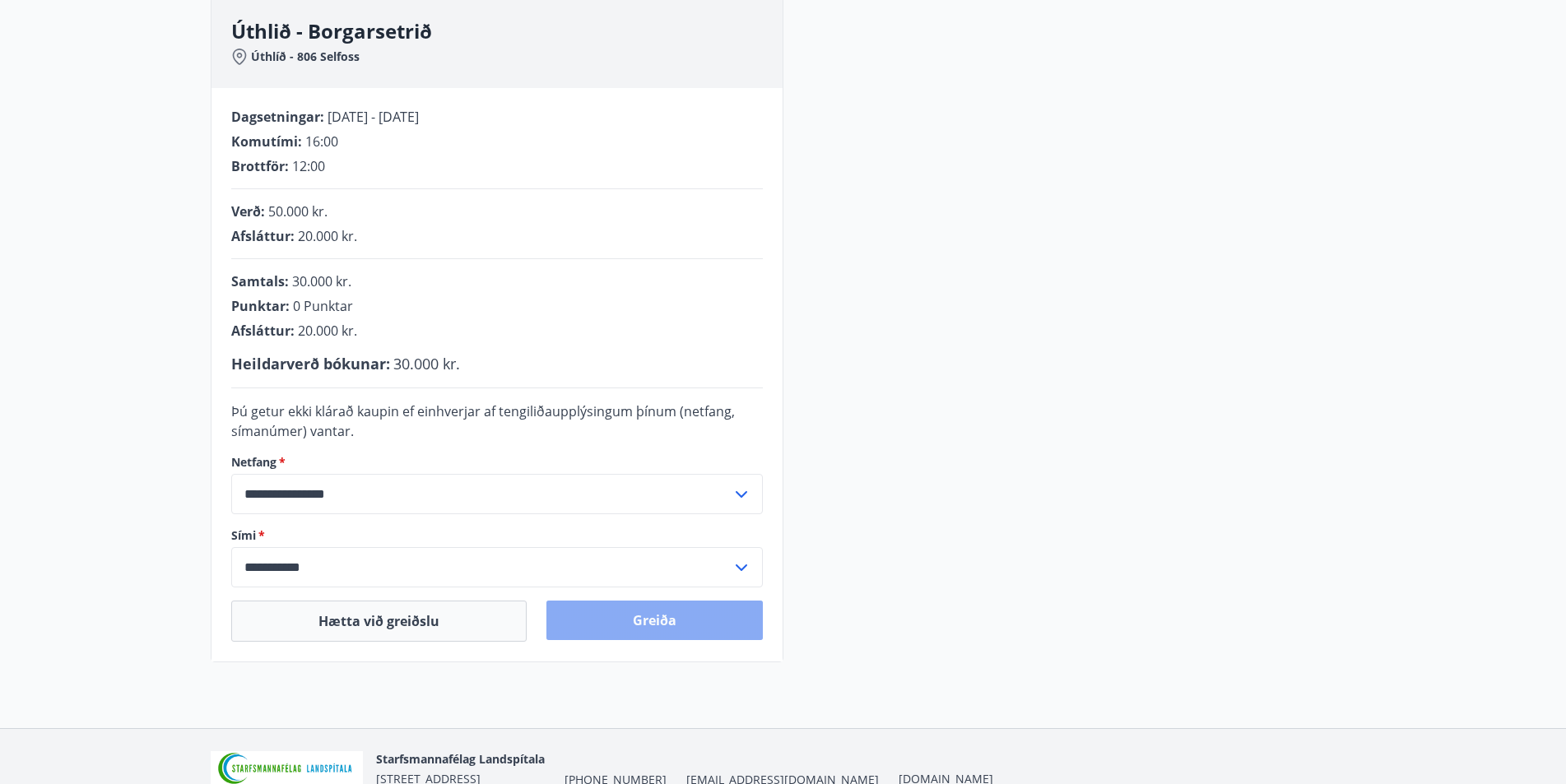
click at [671, 618] on button "Greiða" at bounding box center [655, 620] width 216 height 40
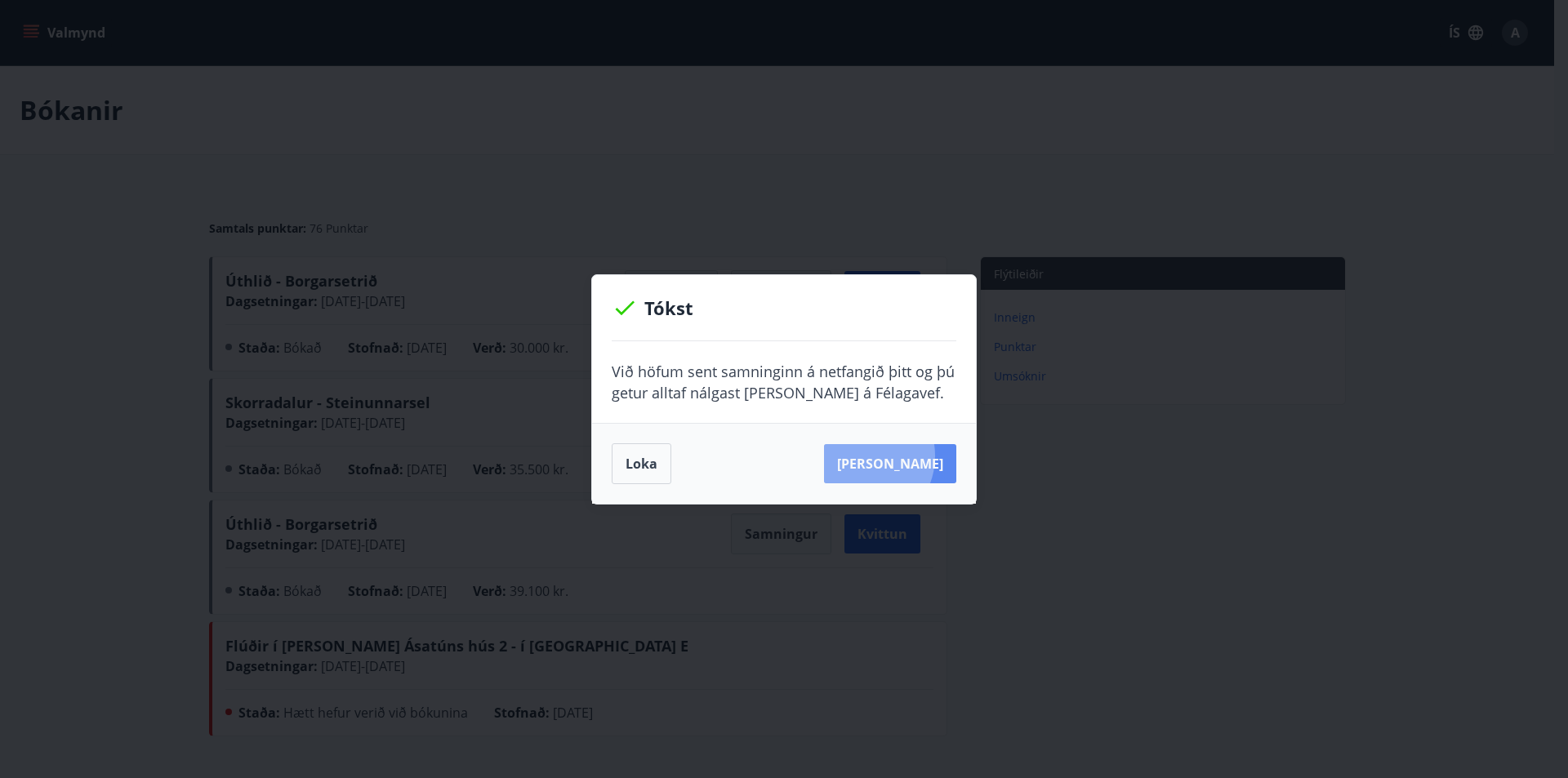
click at [887, 455] on button "[PERSON_NAME]" at bounding box center [890, 464] width 132 height 39
click at [908, 461] on button "[PERSON_NAME]" at bounding box center [890, 464] width 132 height 39
click at [648, 464] on button "Loka" at bounding box center [641, 464] width 60 height 41
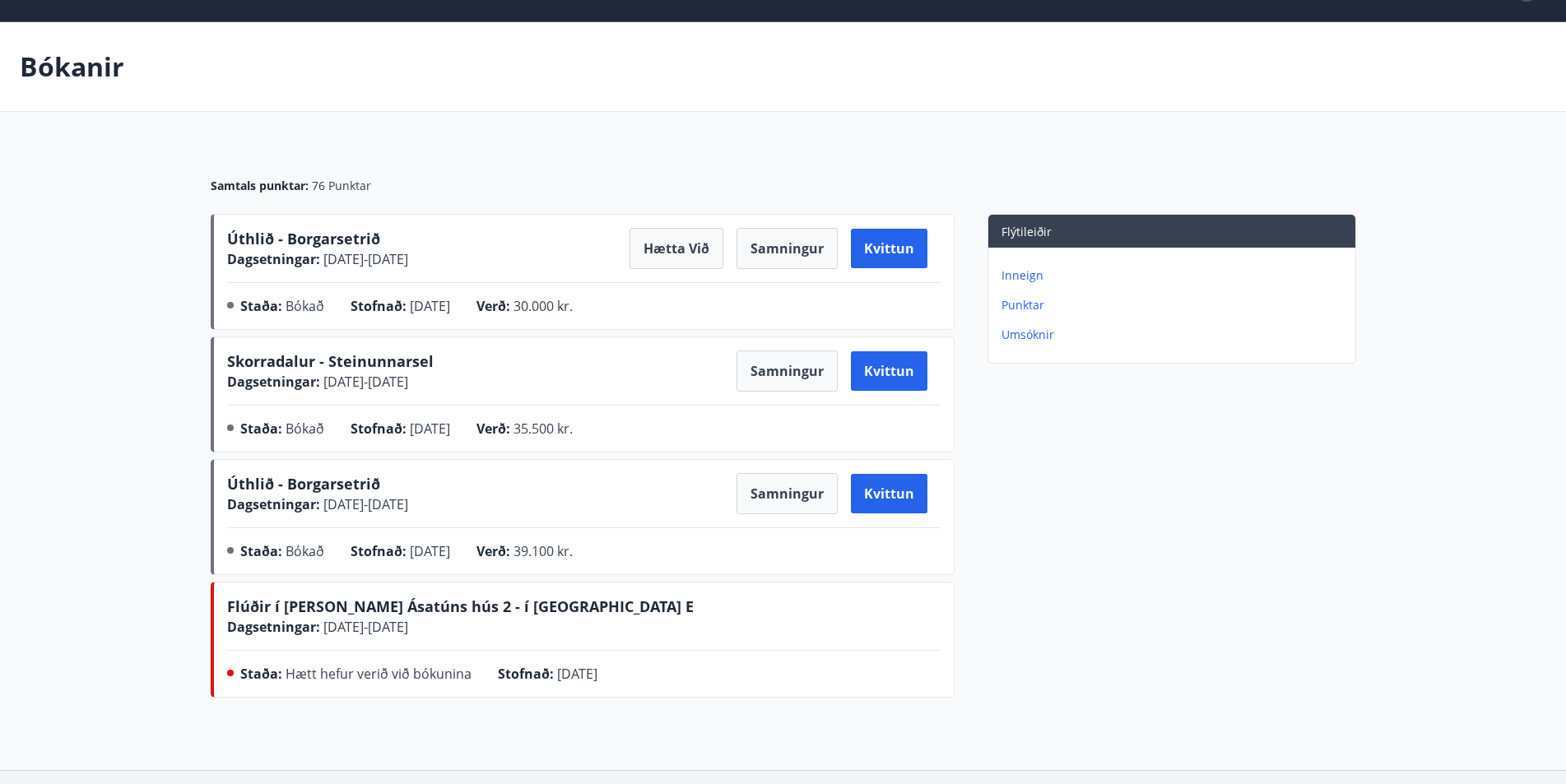
scroll to position [5, 0]
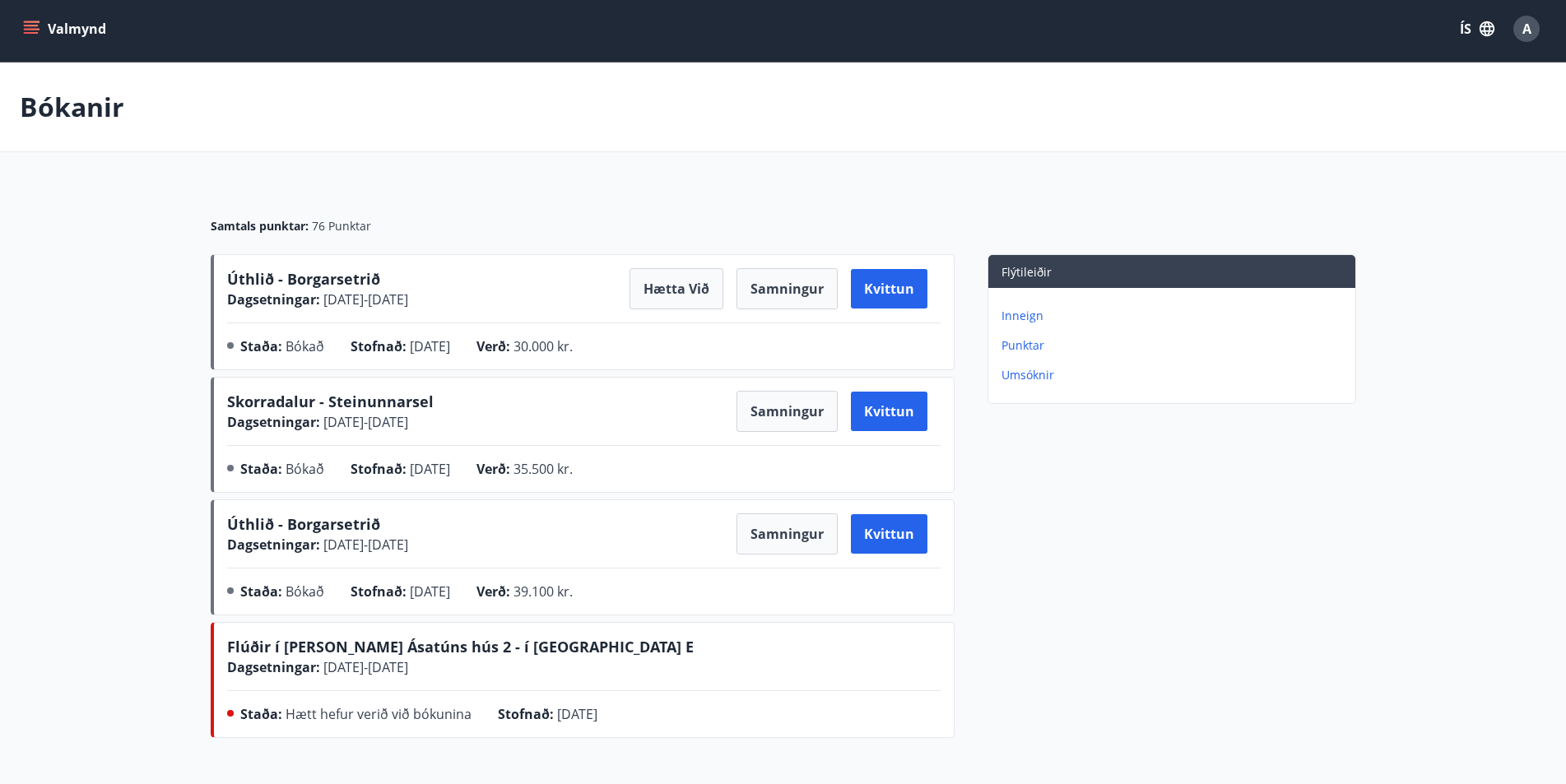
click at [266, 276] on span "Úthlið - Borgarsetrið" at bounding box center [304, 279] width 153 height 20
